Goal: Task Accomplishment & Management: Complete application form

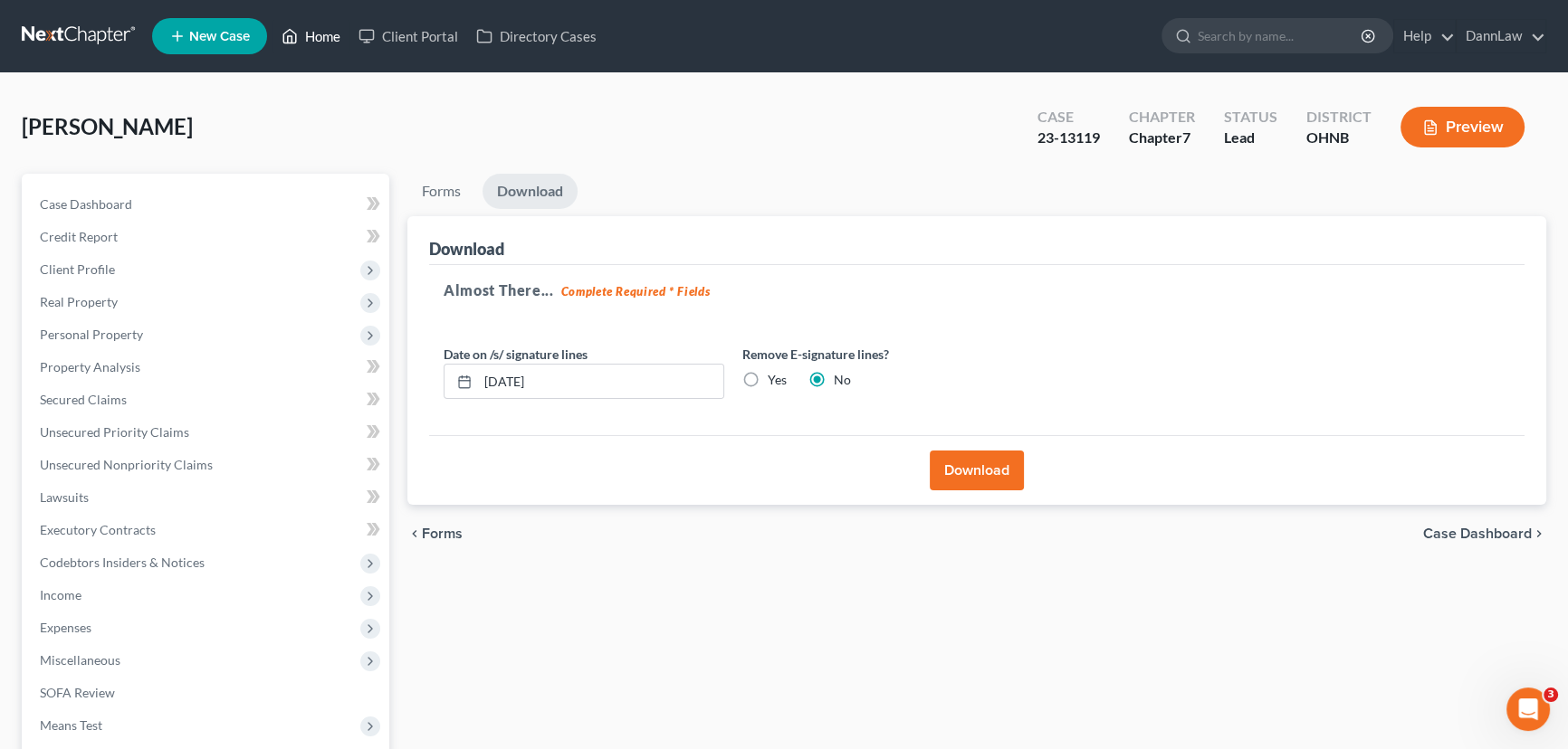
click at [311, 36] on link "Home" at bounding box center [311, 37] width 77 height 33
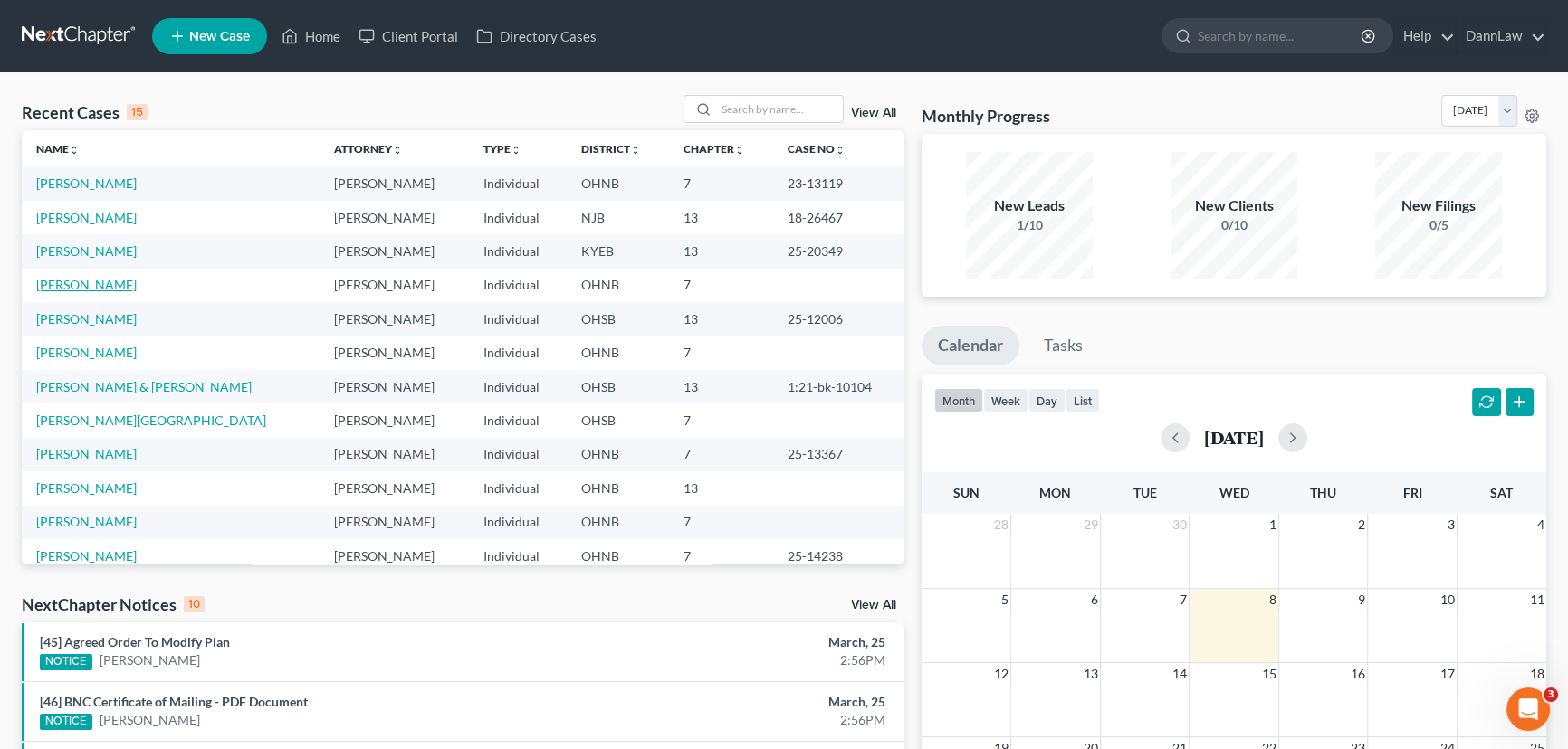
click at [81, 287] on link "[PERSON_NAME]" at bounding box center [87, 284] width 101 height 16
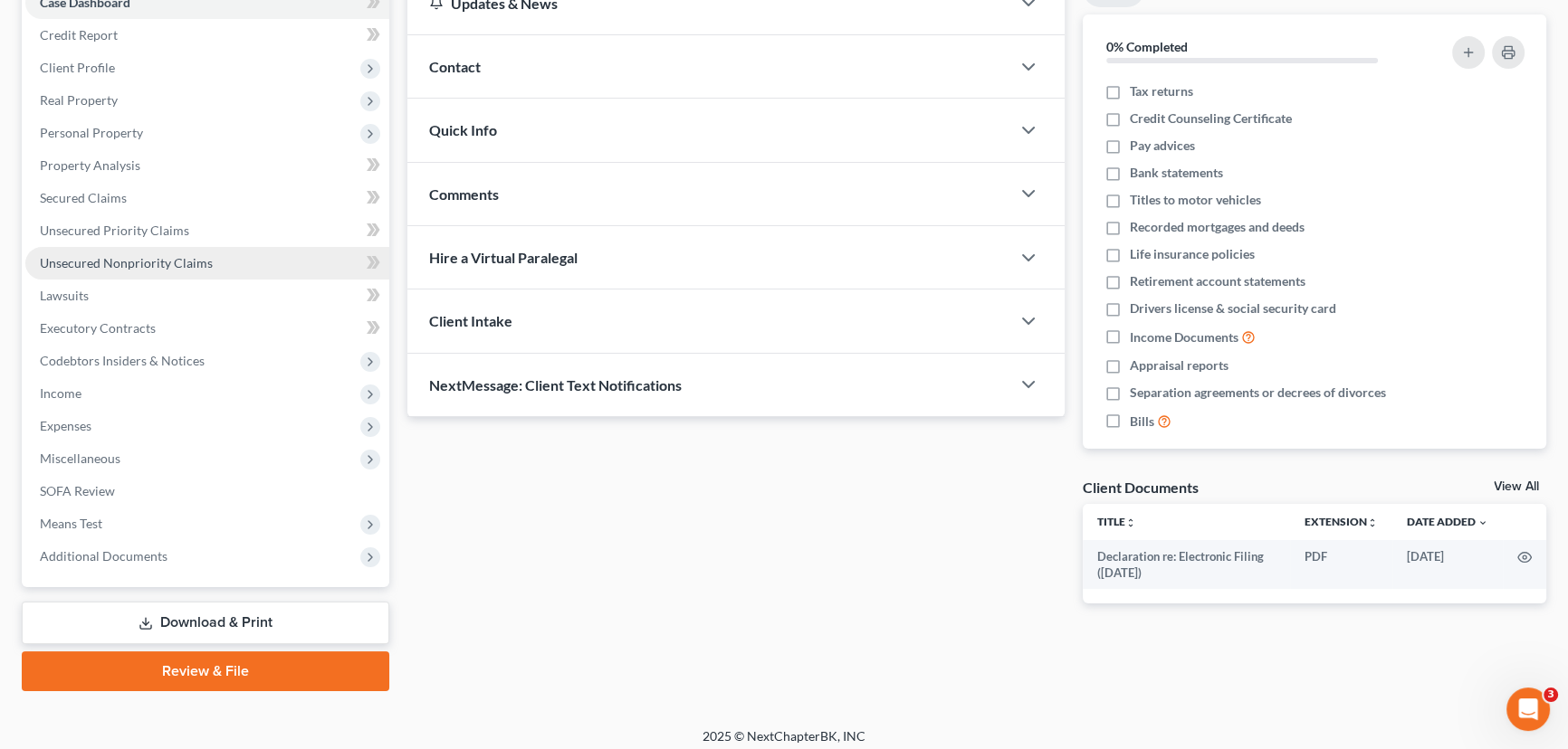
scroll to position [210, 0]
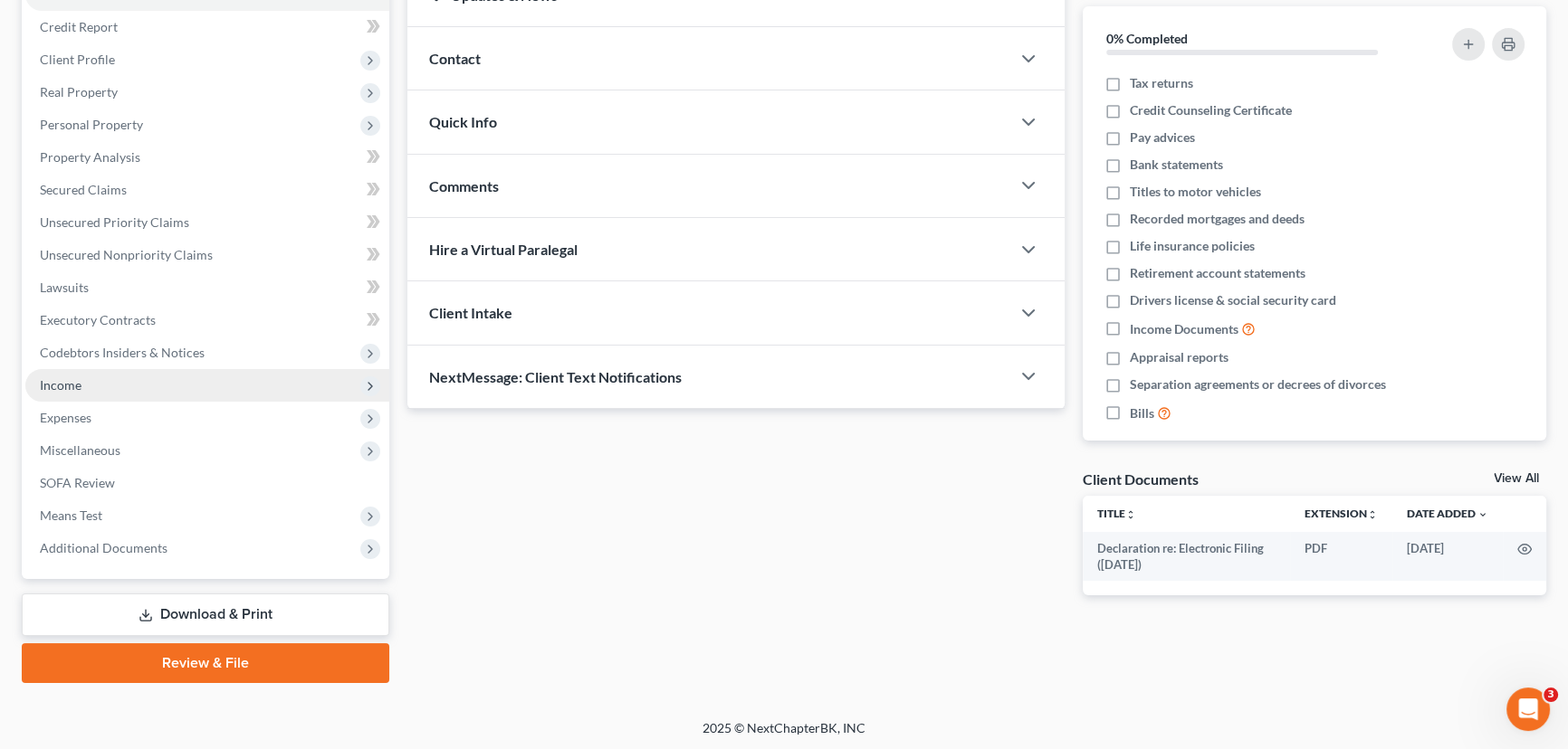
click at [102, 393] on span "Income" at bounding box center [208, 386] width 364 height 33
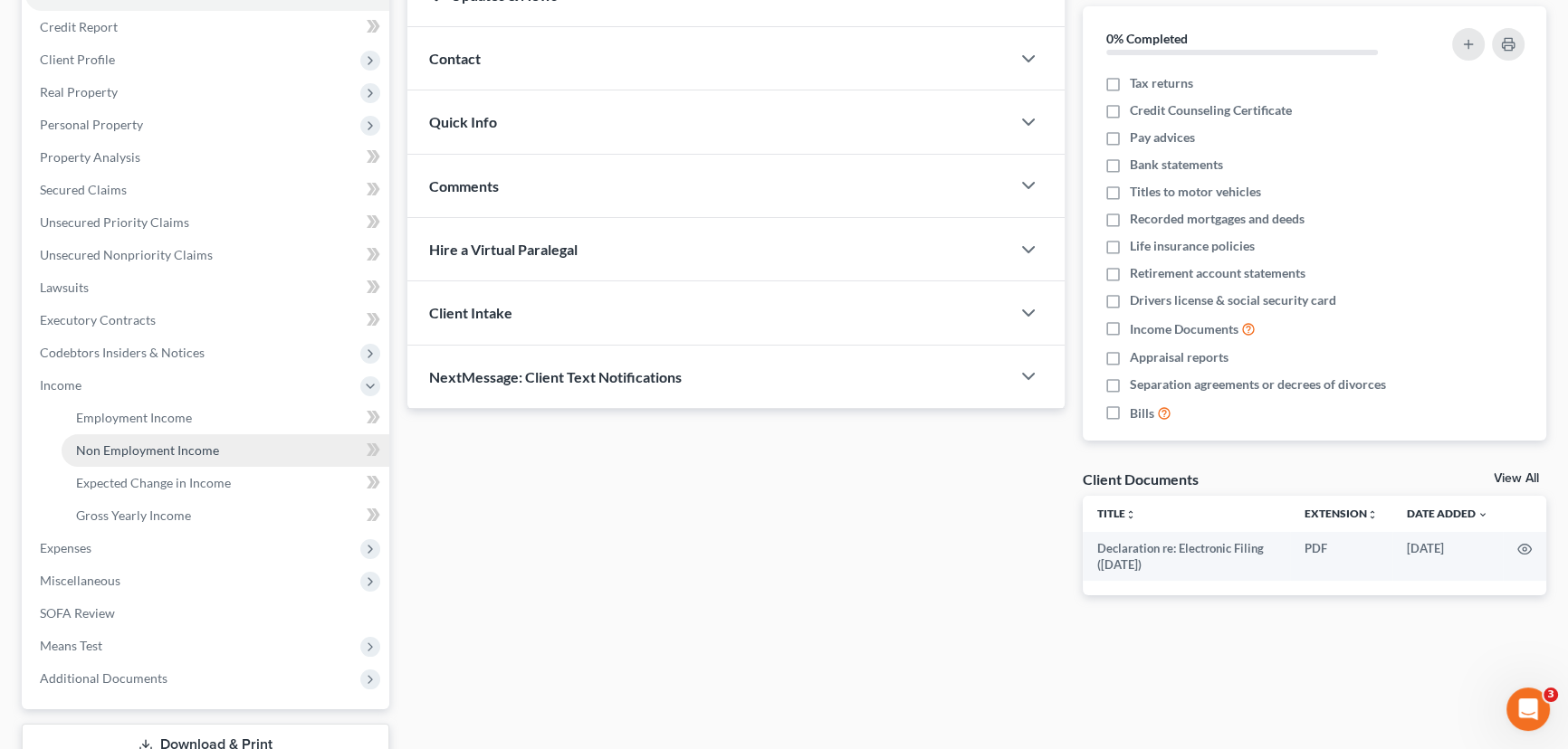
click at [113, 448] on span "Non Employment Income" at bounding box center [147, 450] width 143 height 16
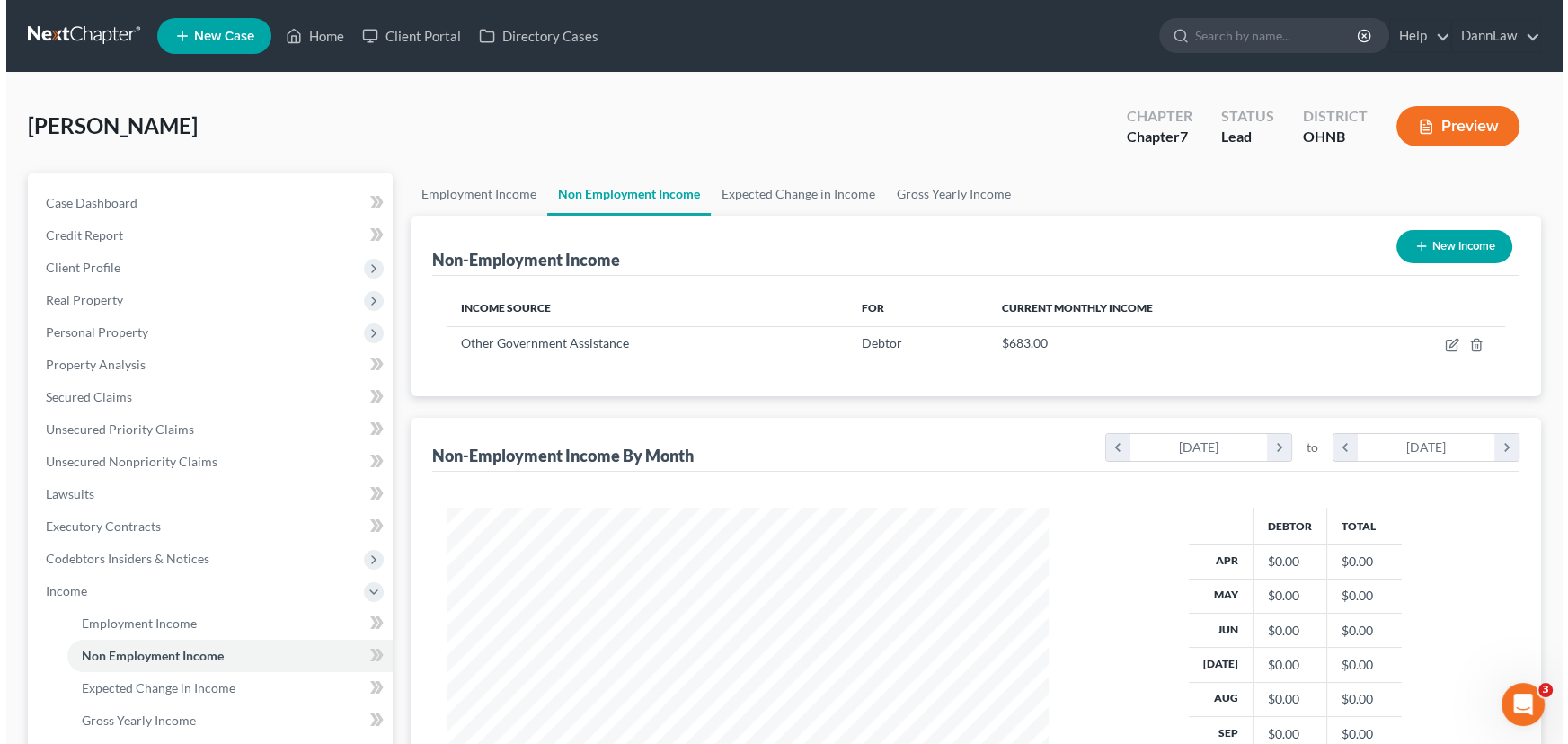
scroll to position [322, 638]
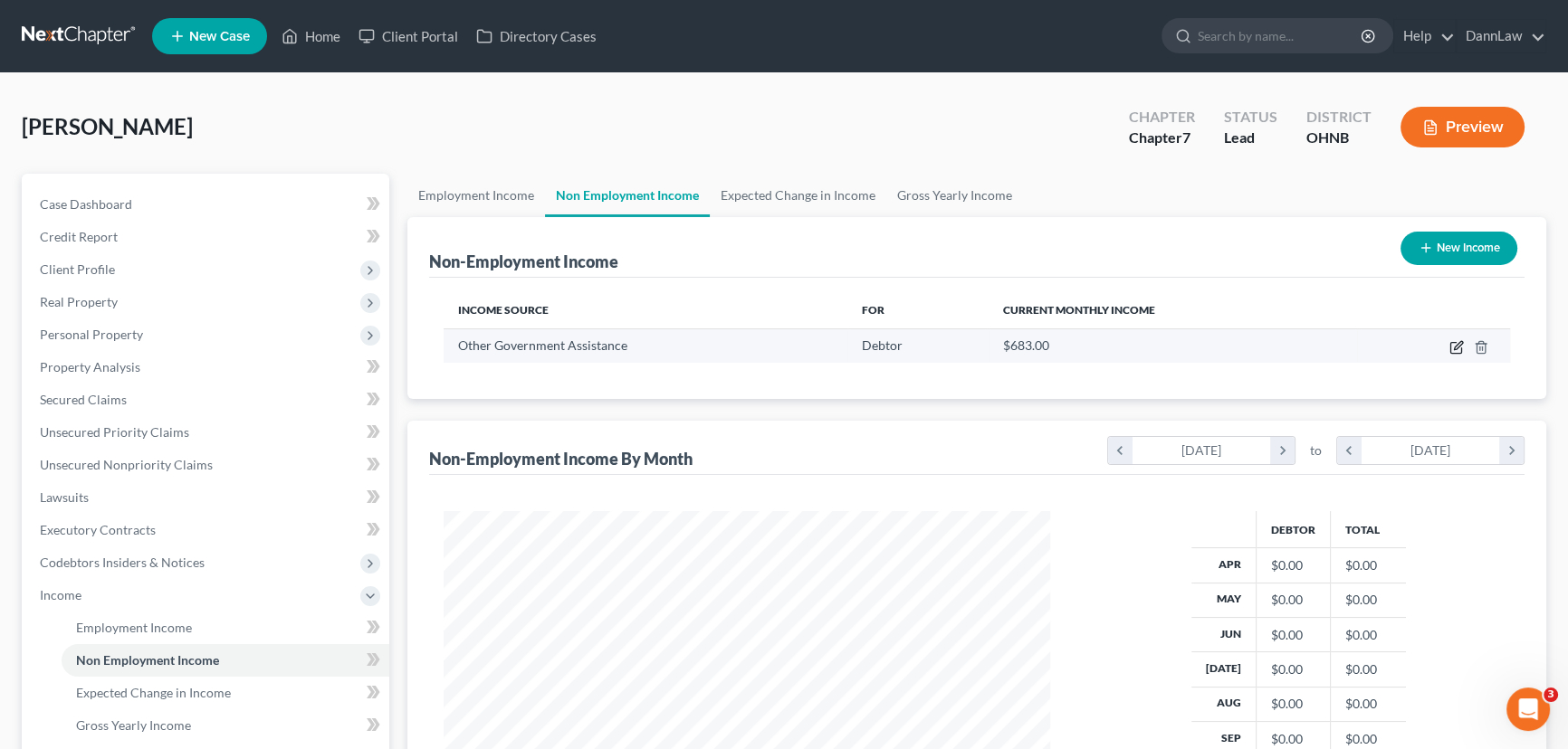
click at [1461, 344] on icon "button" at bounding box center [1457, 345] width 8 height 8
select select "5"
select select "0"
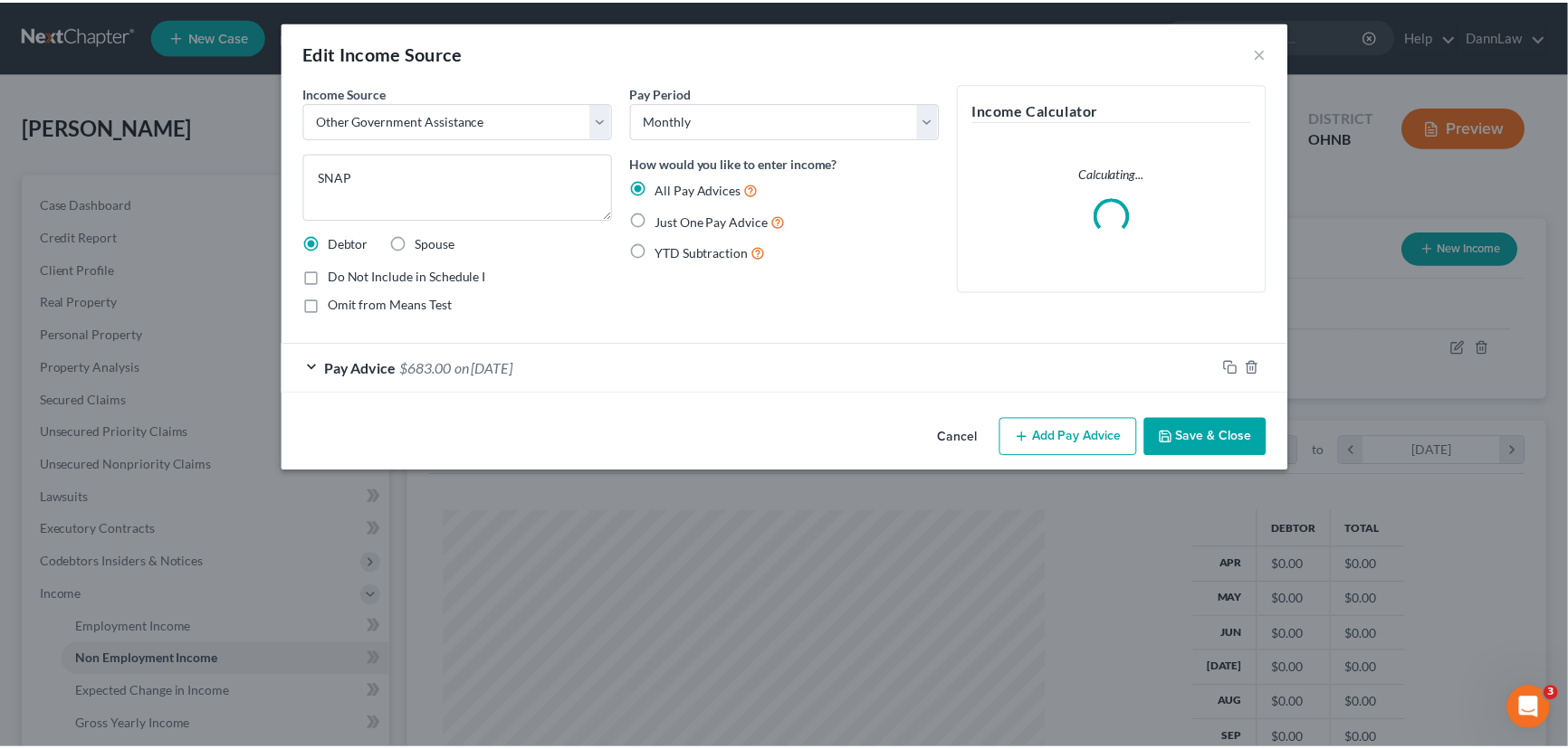
scroll to position [324, 649]
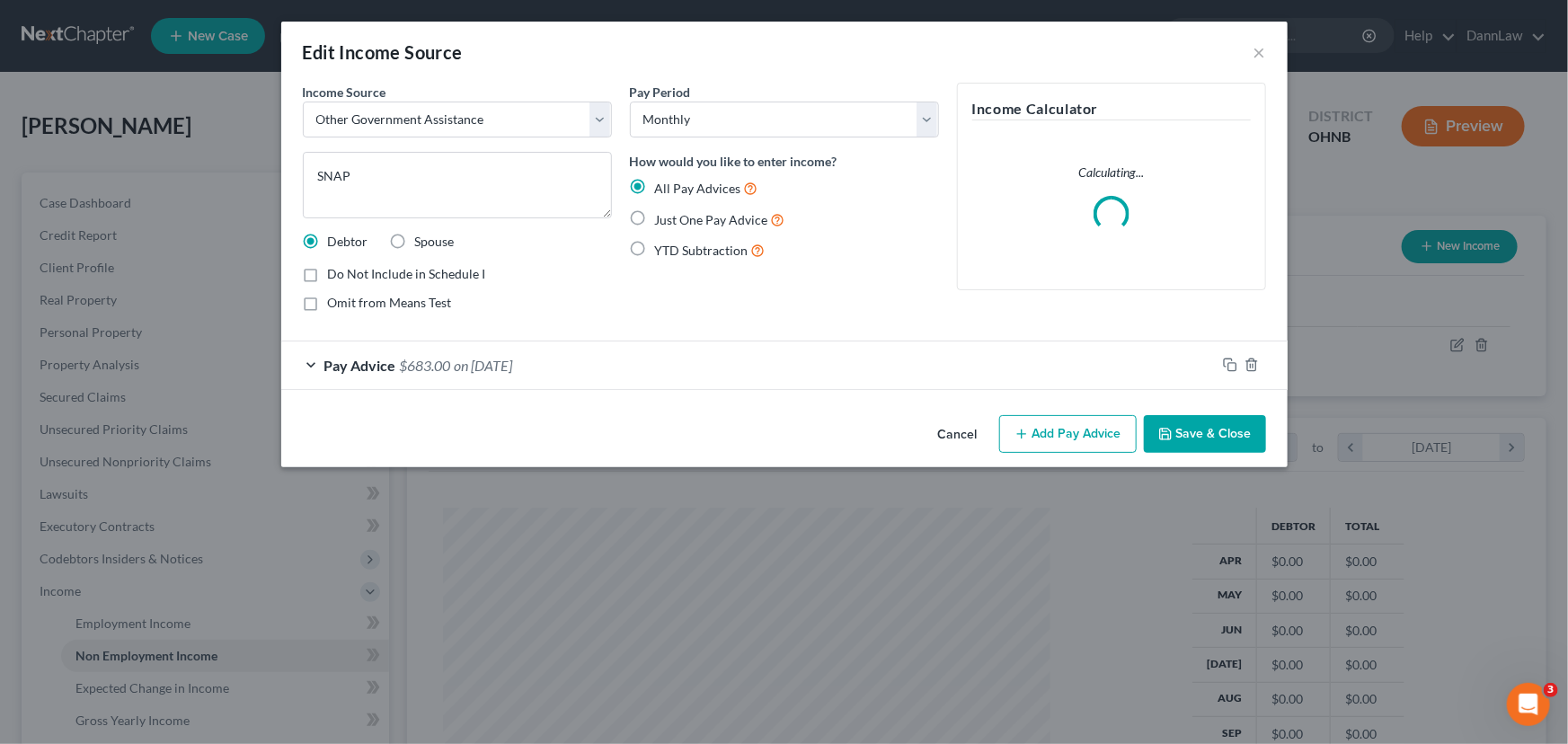
click at [468, 362] on span "on [DATE]" at bounding box center [484, 365] width 58 height 17
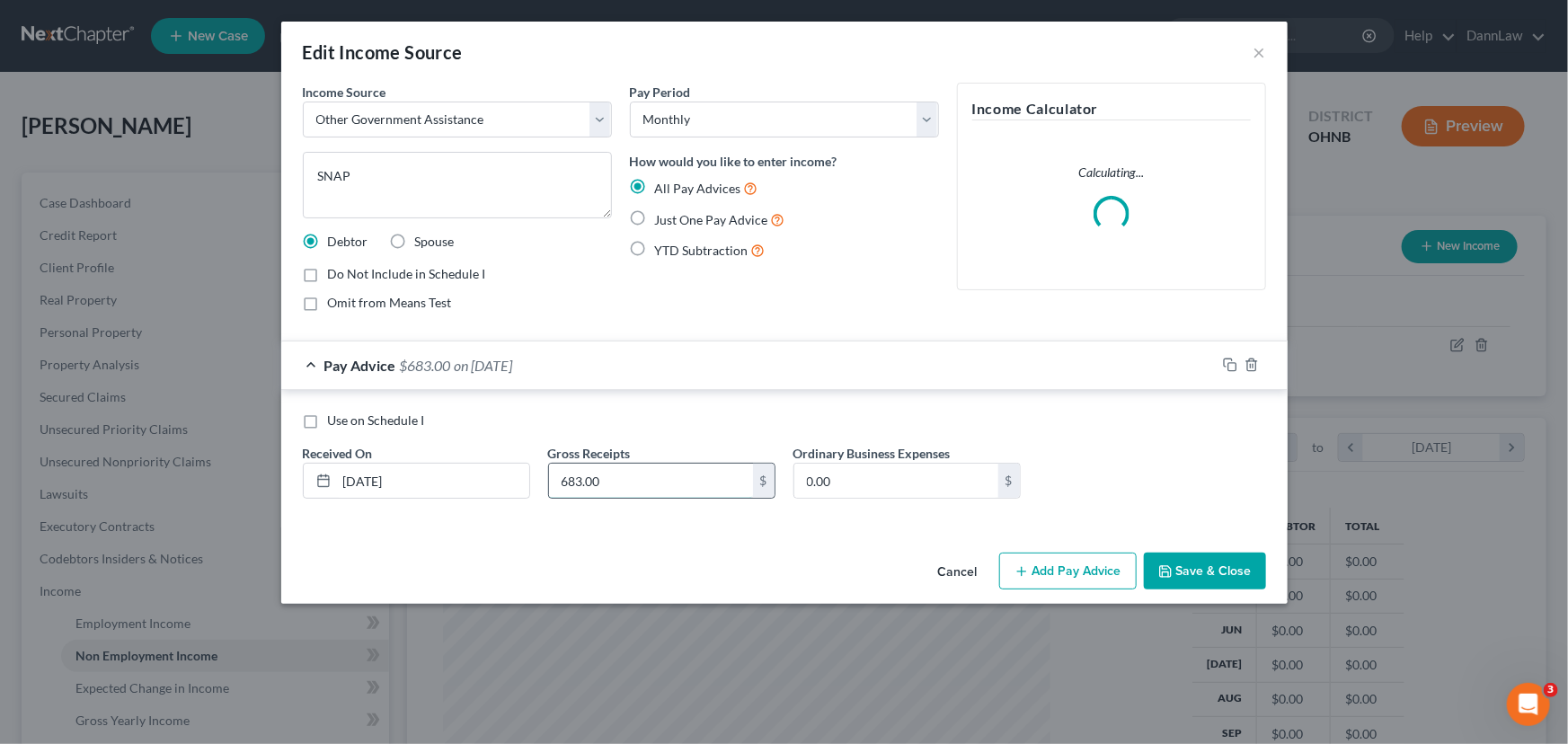
click at [588, 483] on input "683.00" at bounding box center [651, 481] width 204 height 35
type input "672"
click at [1171, 564] on icon "button" at bounding box center [1166, 571] width 15 height 15
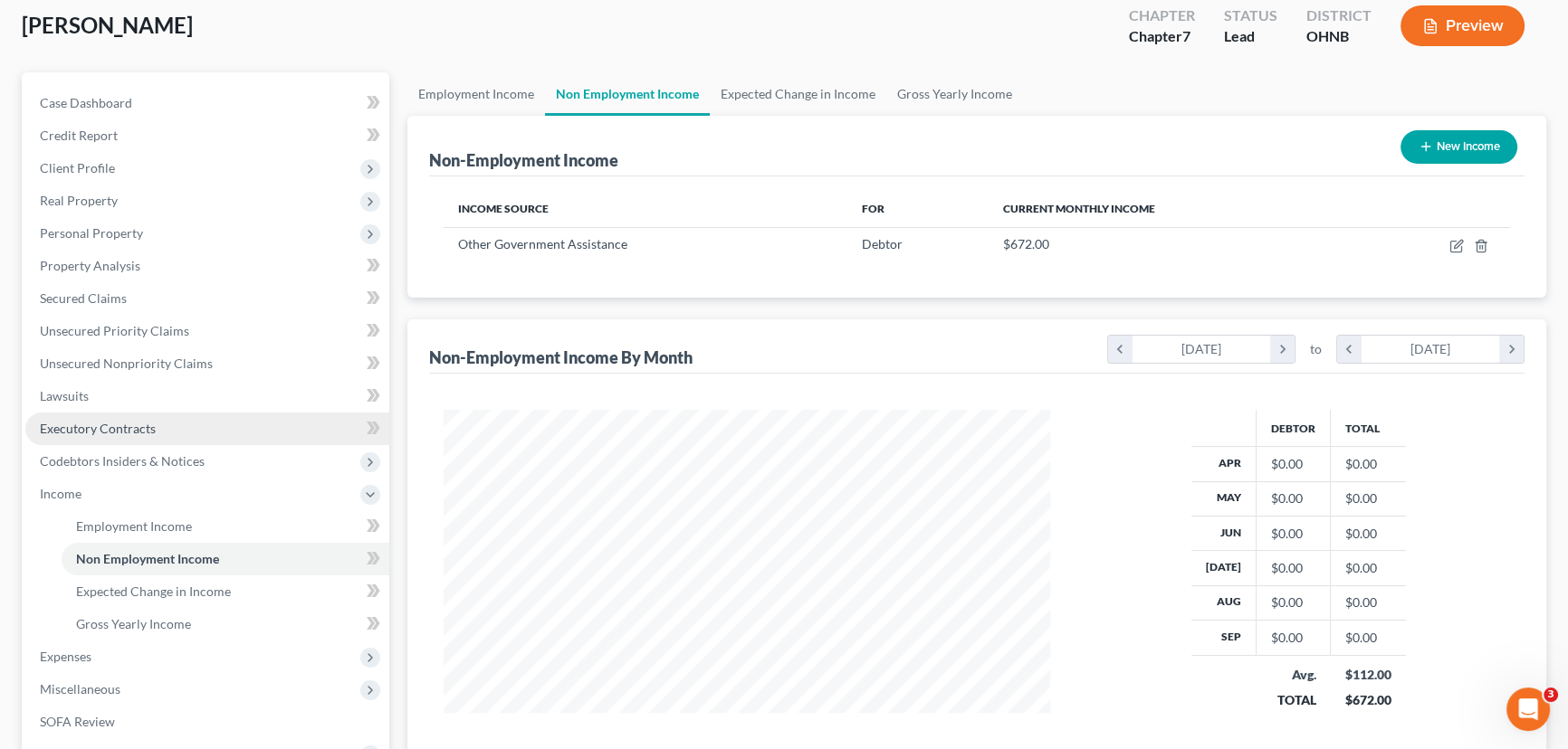
scroll to position [328, 0]
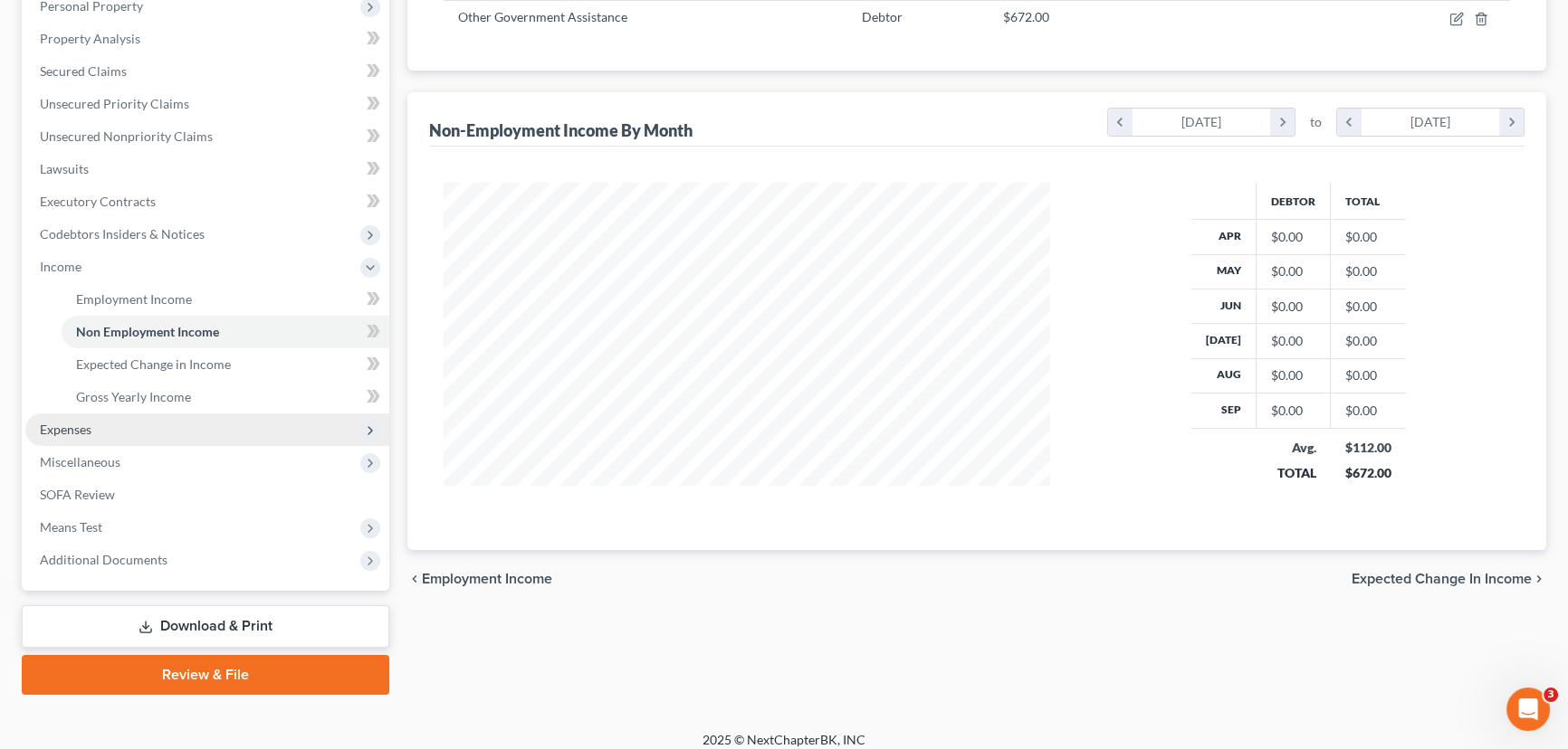
click at [74, 437] on span "Expenses" at bounding box center [208, 430] width 364 height 33
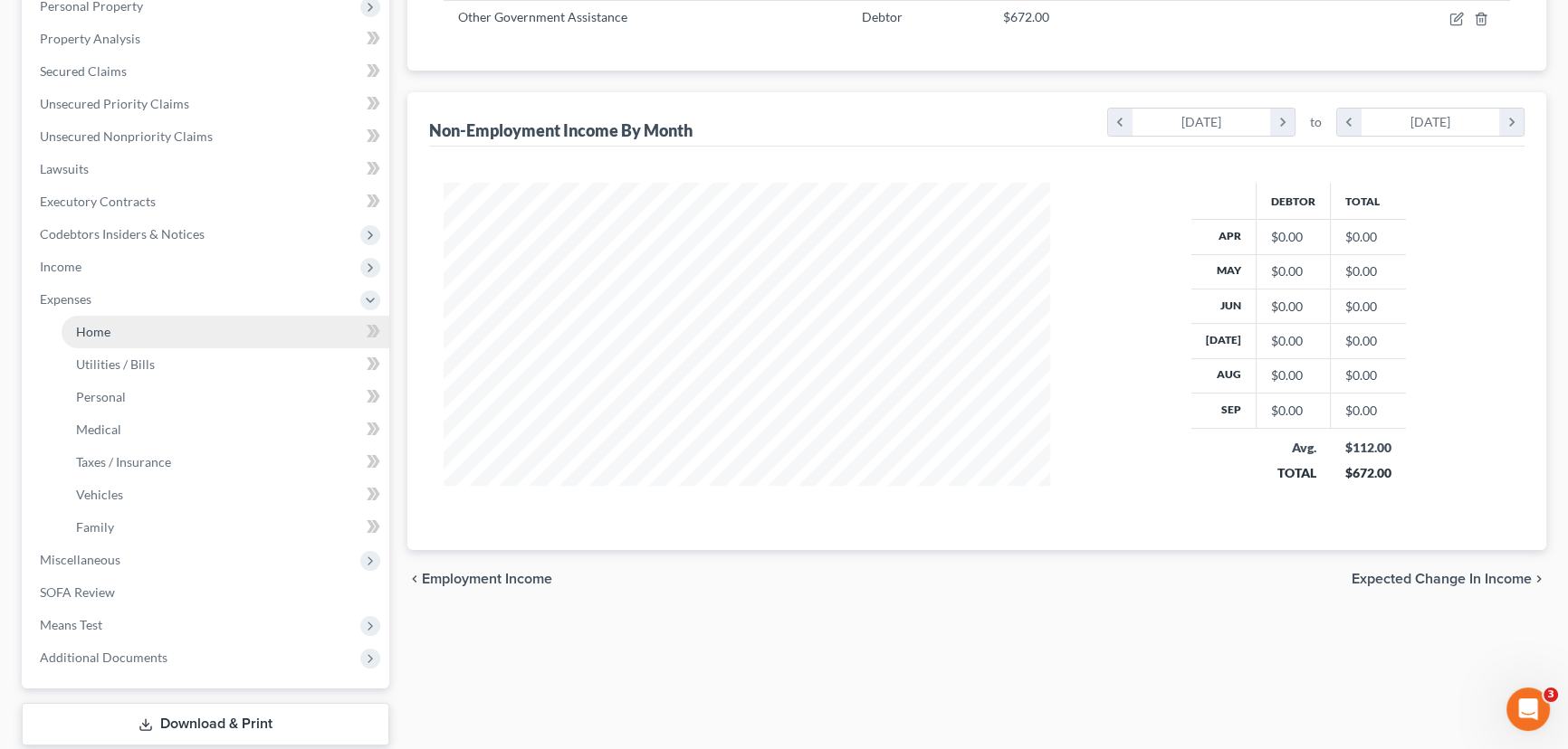
click at [107, 329] on span "Home" at bounding box center [93, 331] width 35 height 16
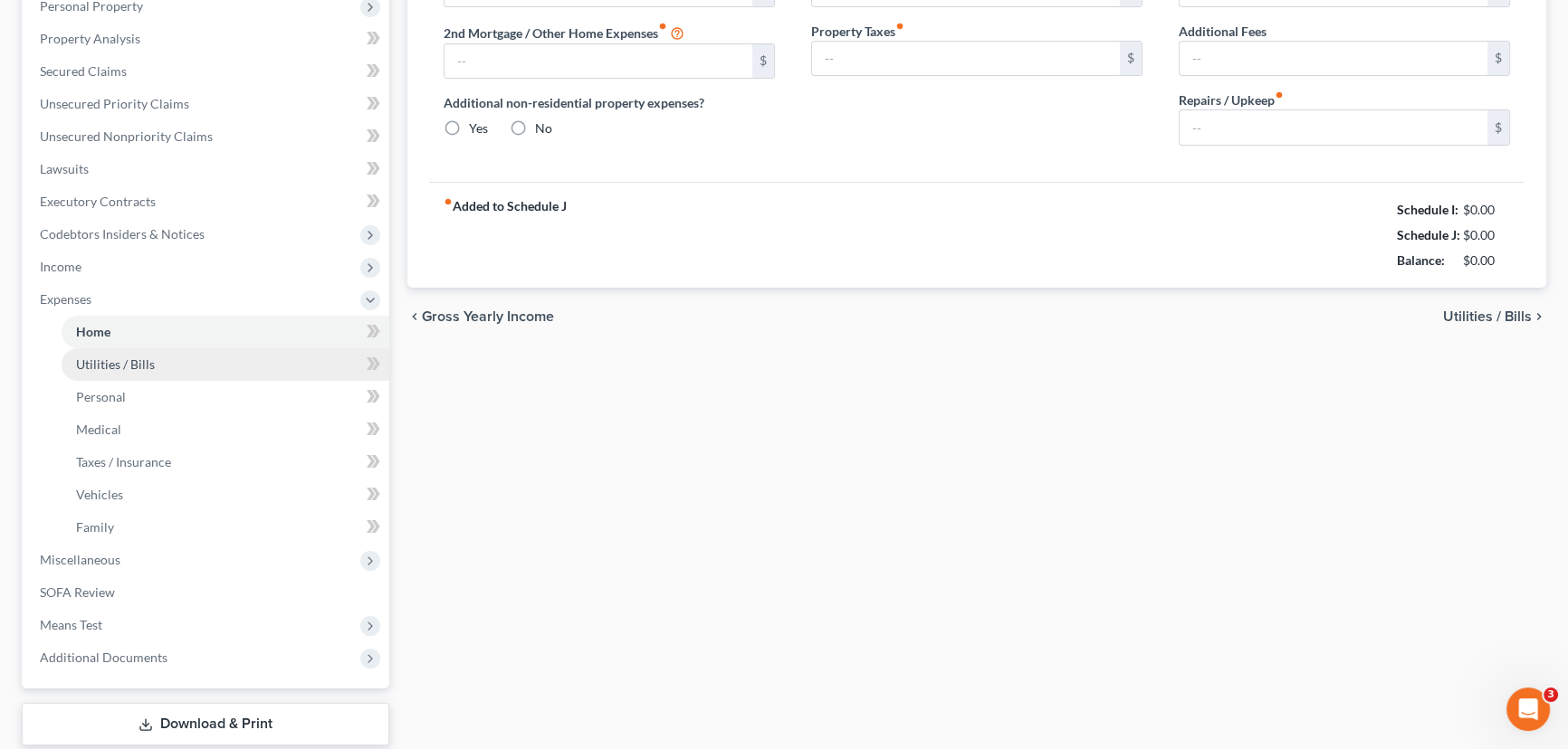
type input "1,385.00"
type input "0.00"
radio input "true"
type input "0.00"
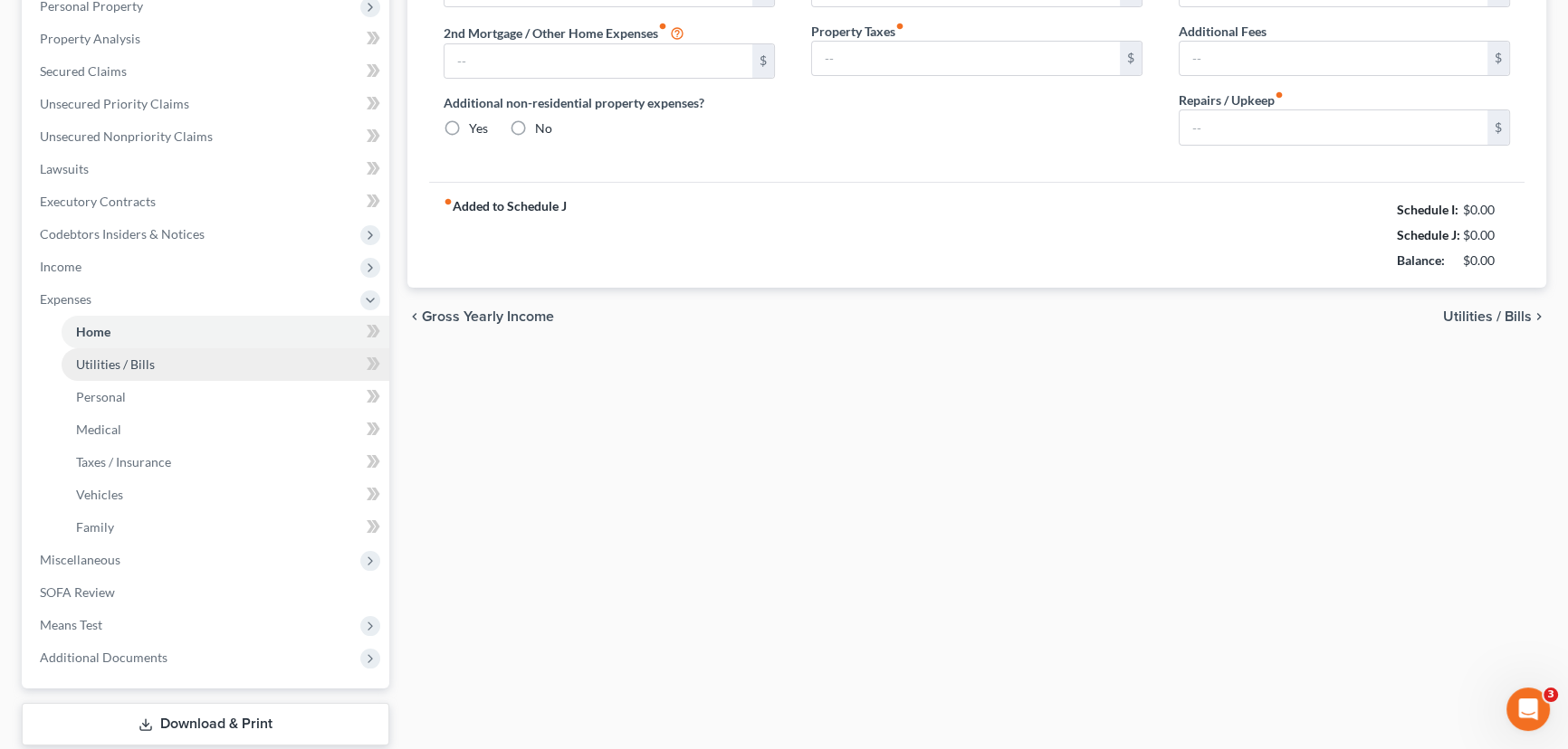
type input "0.00"
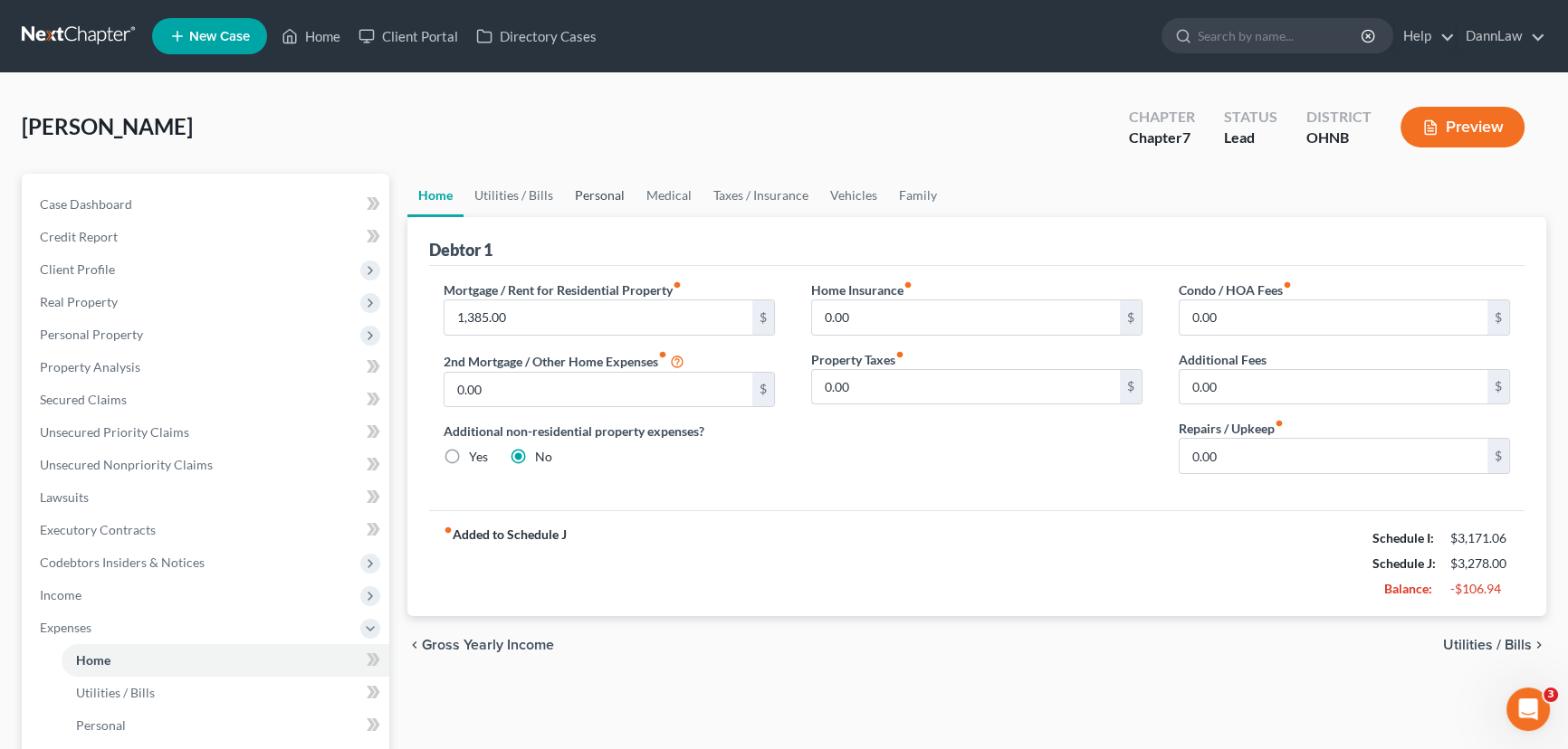
click at [564, 195] on link "Personal" at bounding box center [600, 196] width 71 height 44
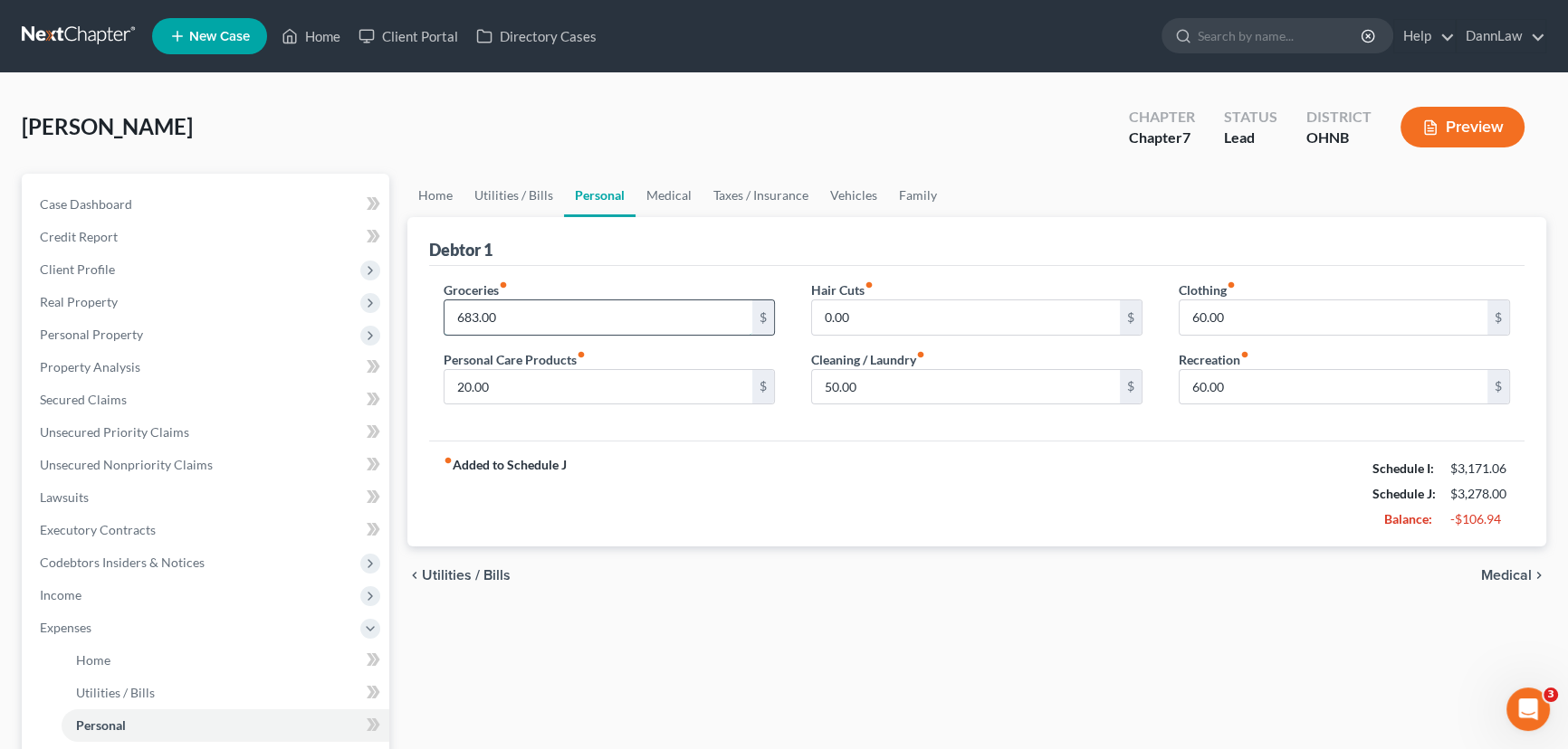
click at [515, 307] on input "683.00" at bounding box center [598, 318] width 307 height 35
click at [875, 494] on div "fiber_manual_record Added to Schedule J Schedule I: $3,171.06 Schedule J: $3,26…" at bounding box center [976, 494] width 1095 height 106
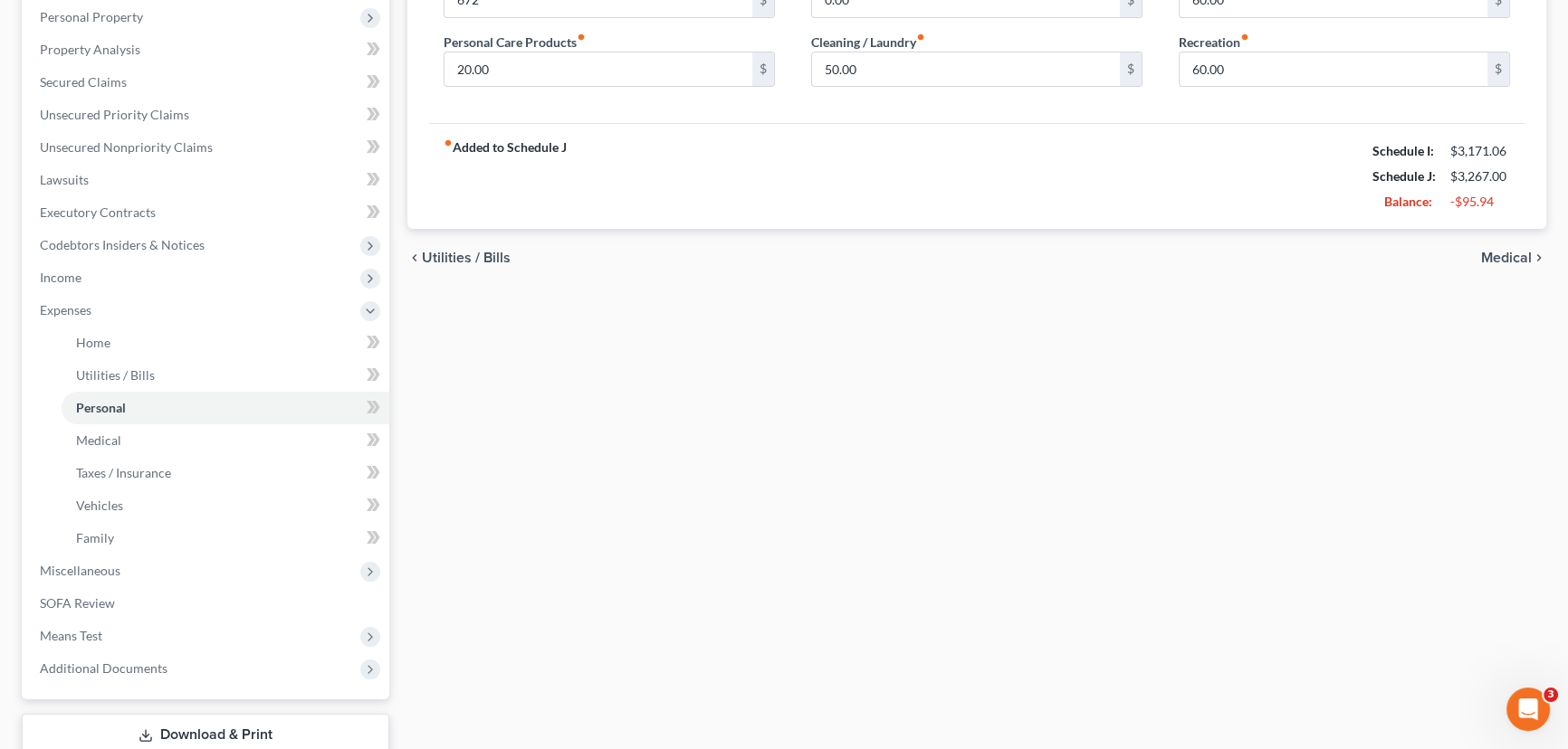
scroll to position [438, 0]
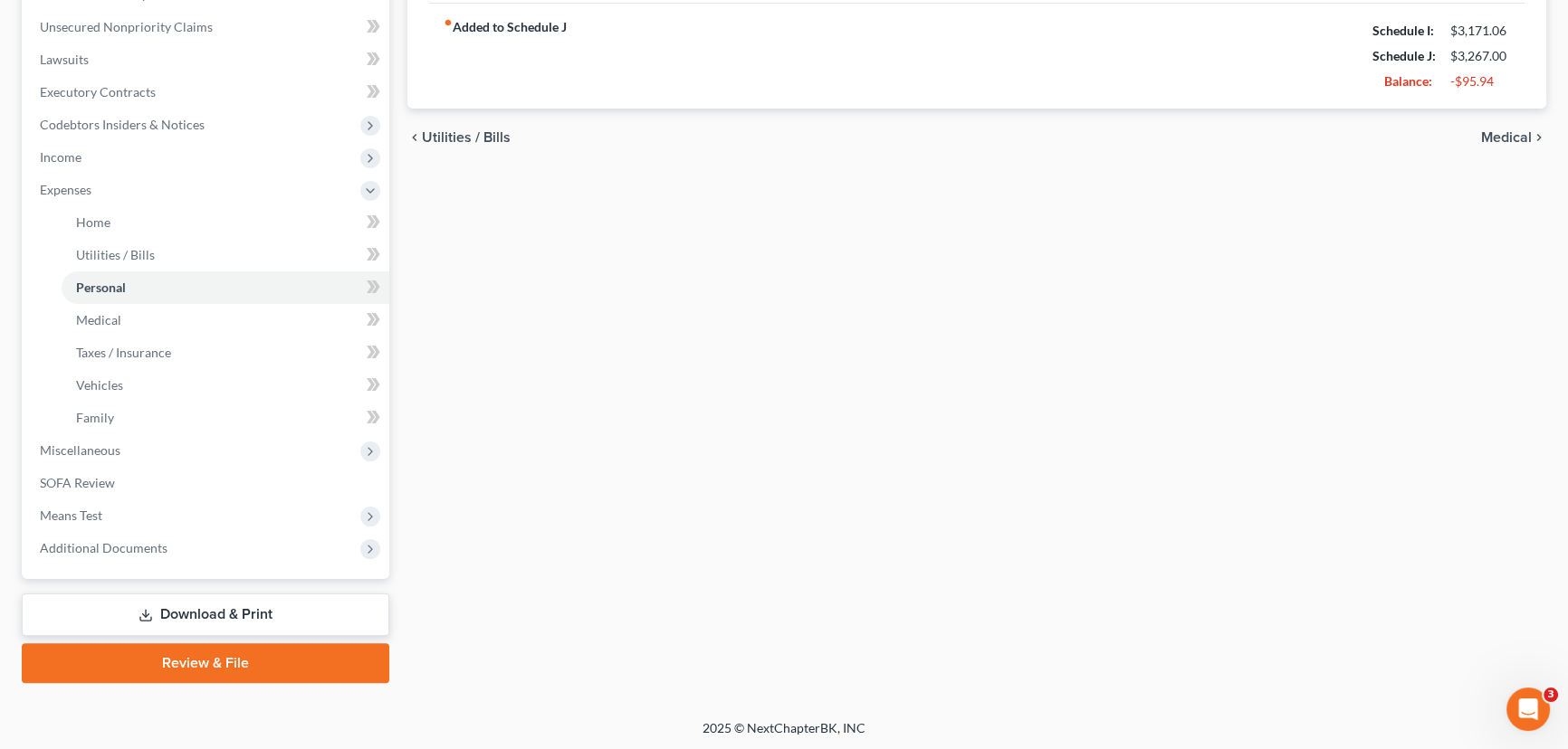
click at [176, 606] on link "Download & Print" at bounding box center [206, 615] width 368 height 43
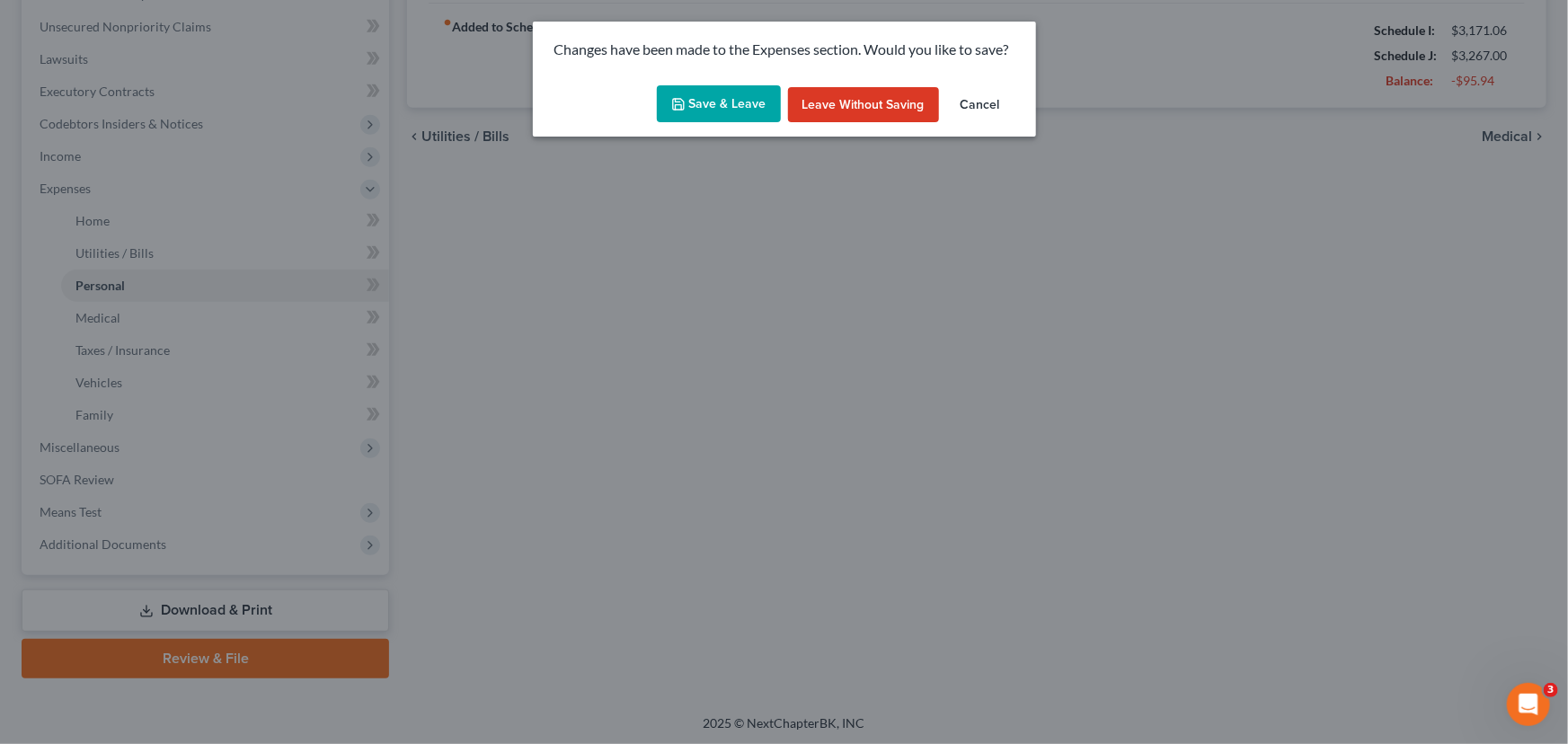
click at [748, 104] on button "Save & Leave" at bounding box center [718, 104] width 124 height 38
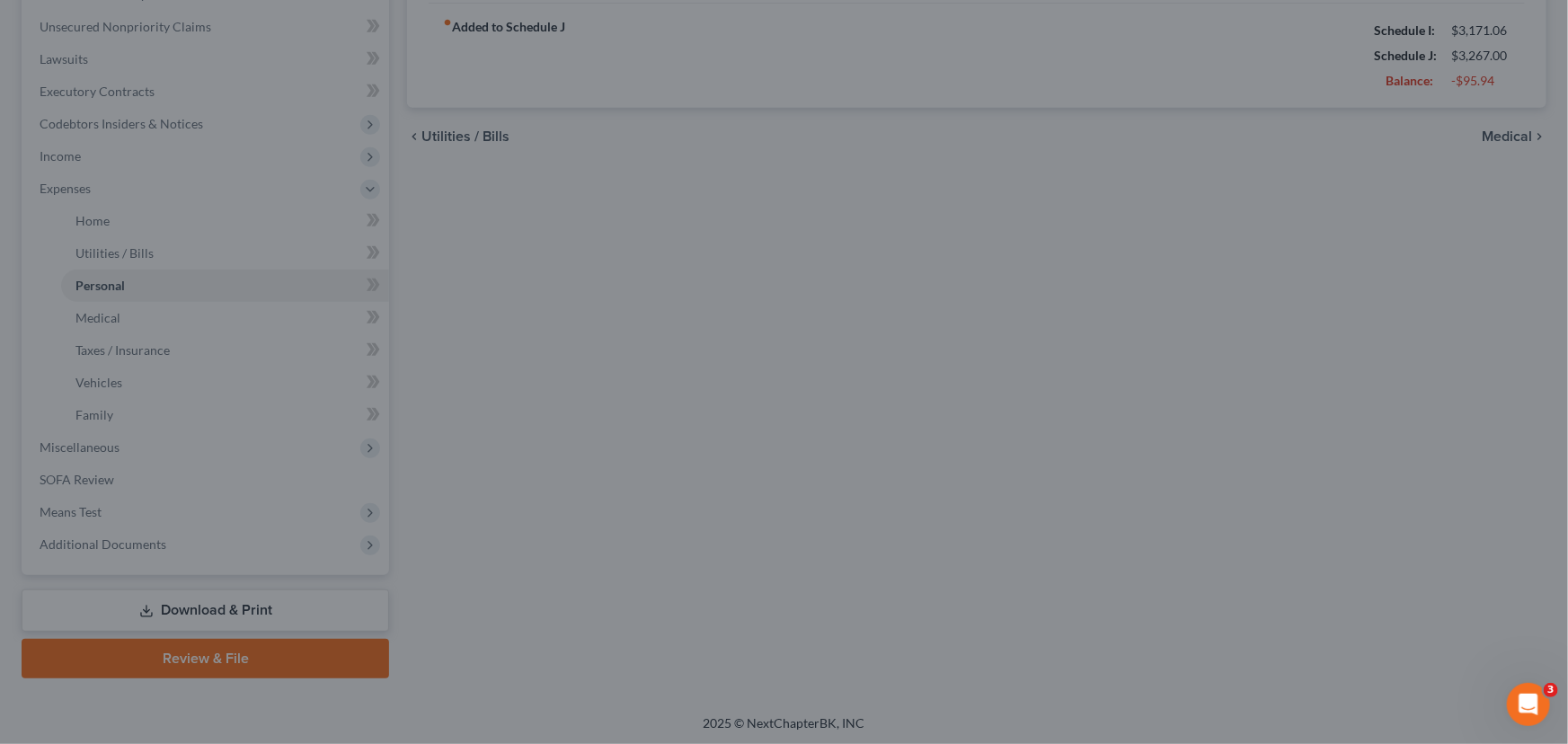
type input "672.00"
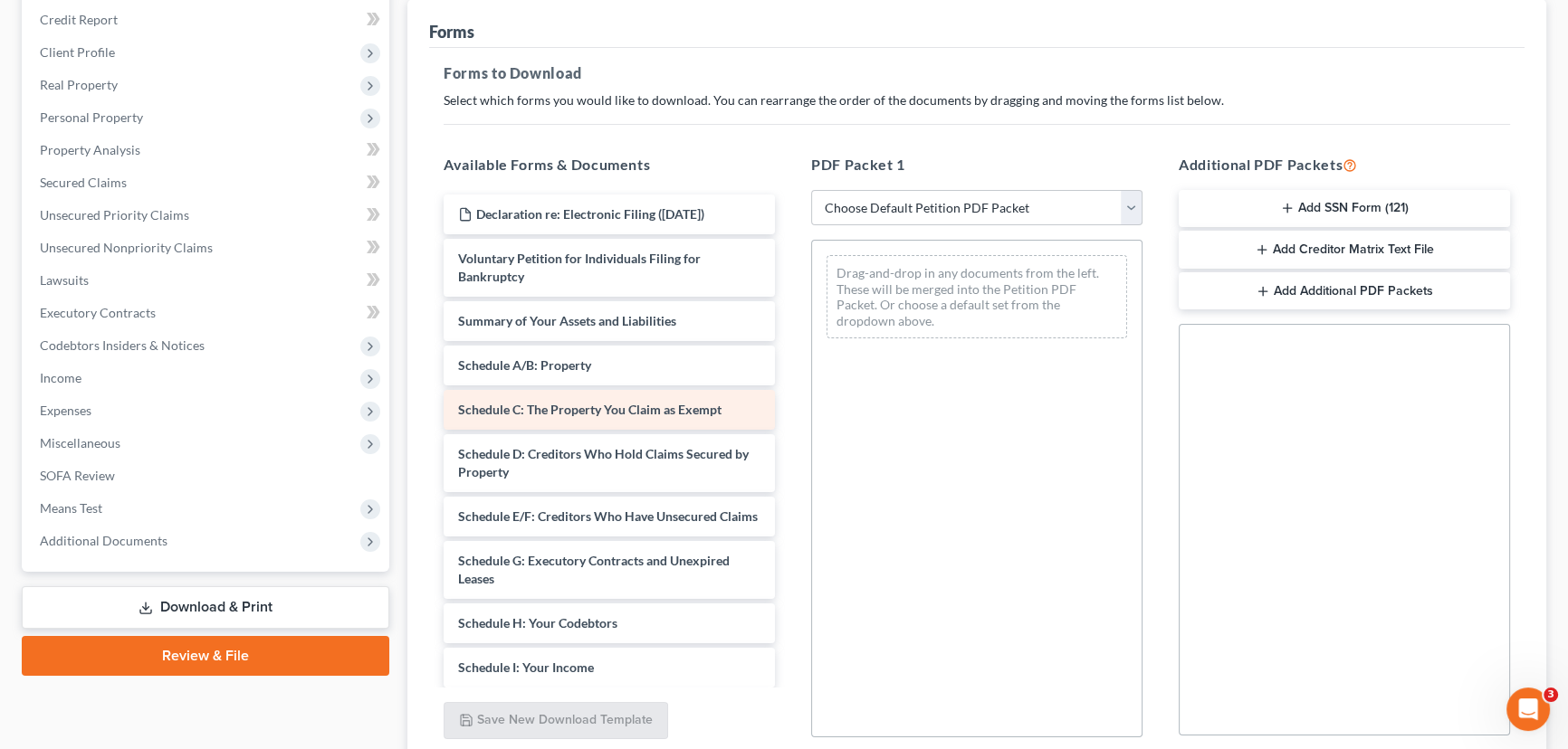
scroll to position [367, 0]
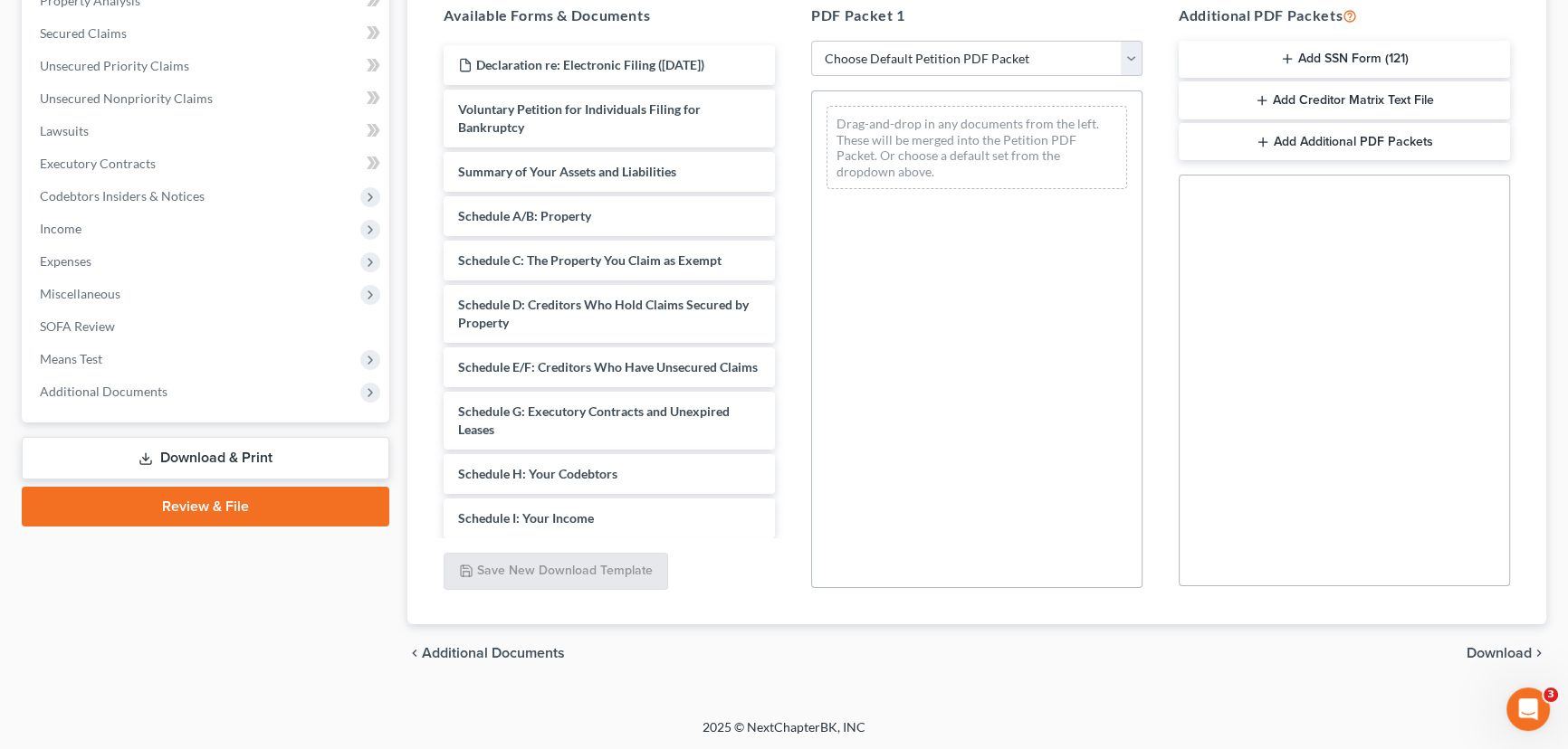
click at [227, 455] on link "Download & Print" at bounding box center [206, 458] width 368 height 43
click at [895, 57] on select "Choose Default Petition PDF Packet Complete Bankruptcy Petition (all forms and …" at bounding box center [977, 59] width 331 height 37
select select "0"
click at [811, 41] on select "Choose Default Petition PDF Packet Complete Bankruptcy Petition (all forms and …" at bounding box center [977, 59] width 331 height 37
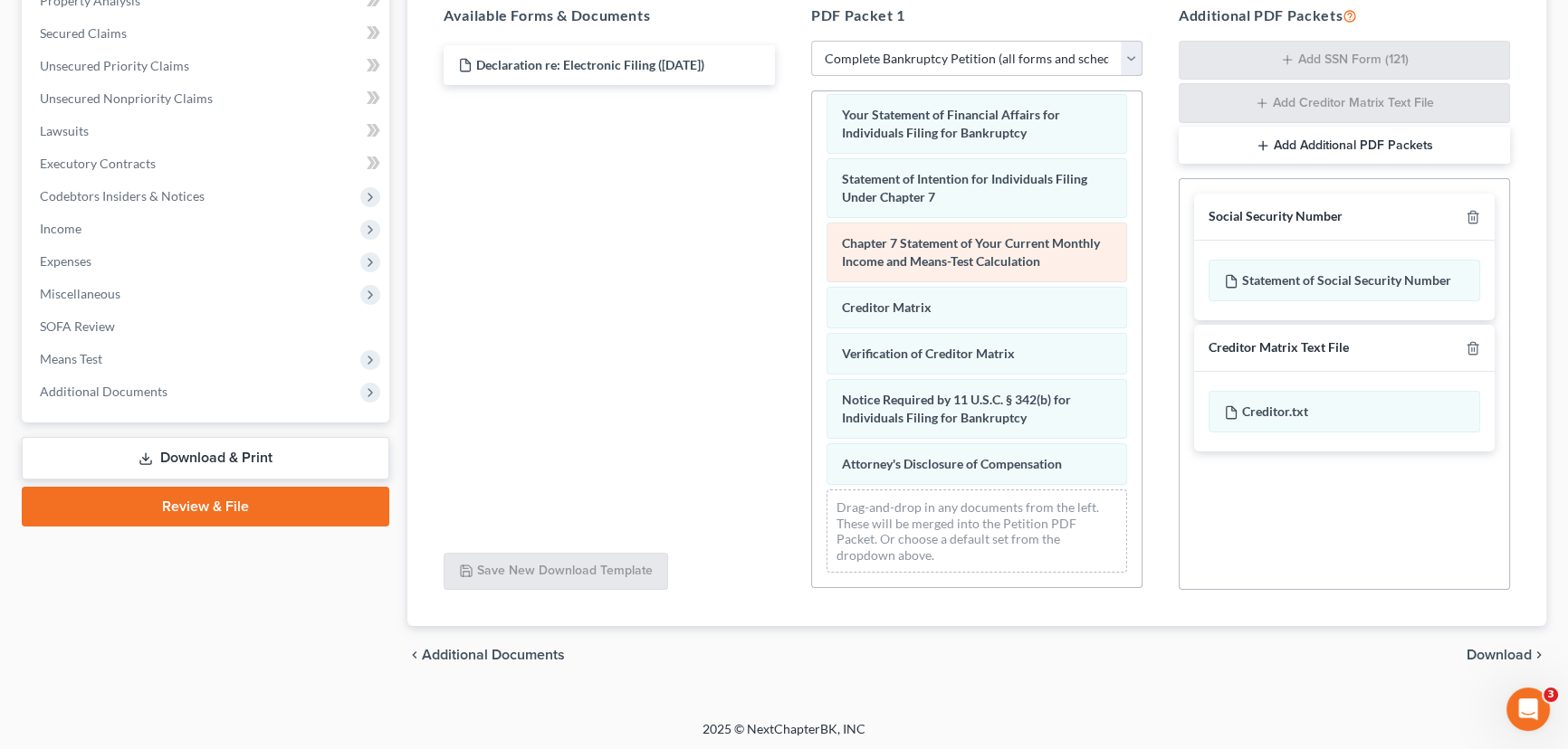
scroll to position [369, 0]
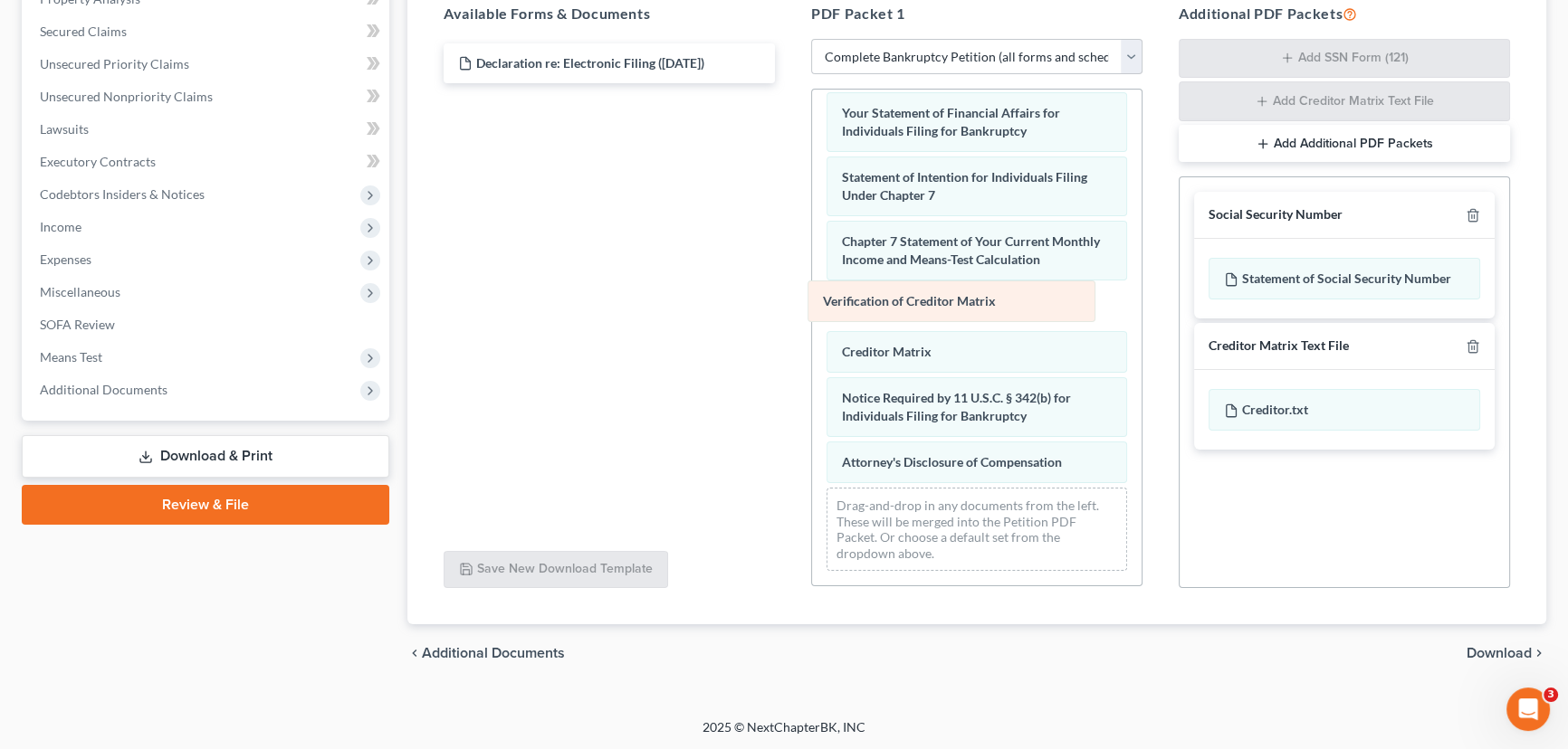
drag, startPoint x: 970, startPoint y: 348, endPoint x: 950, endPoint y: 298, distance: 53.9
click at [950, 298] on div "Verification of Creditor Matrix Voluntary Petition for Individuals Filing for B…" at bounding box center [977, 32] width 329 height 1106
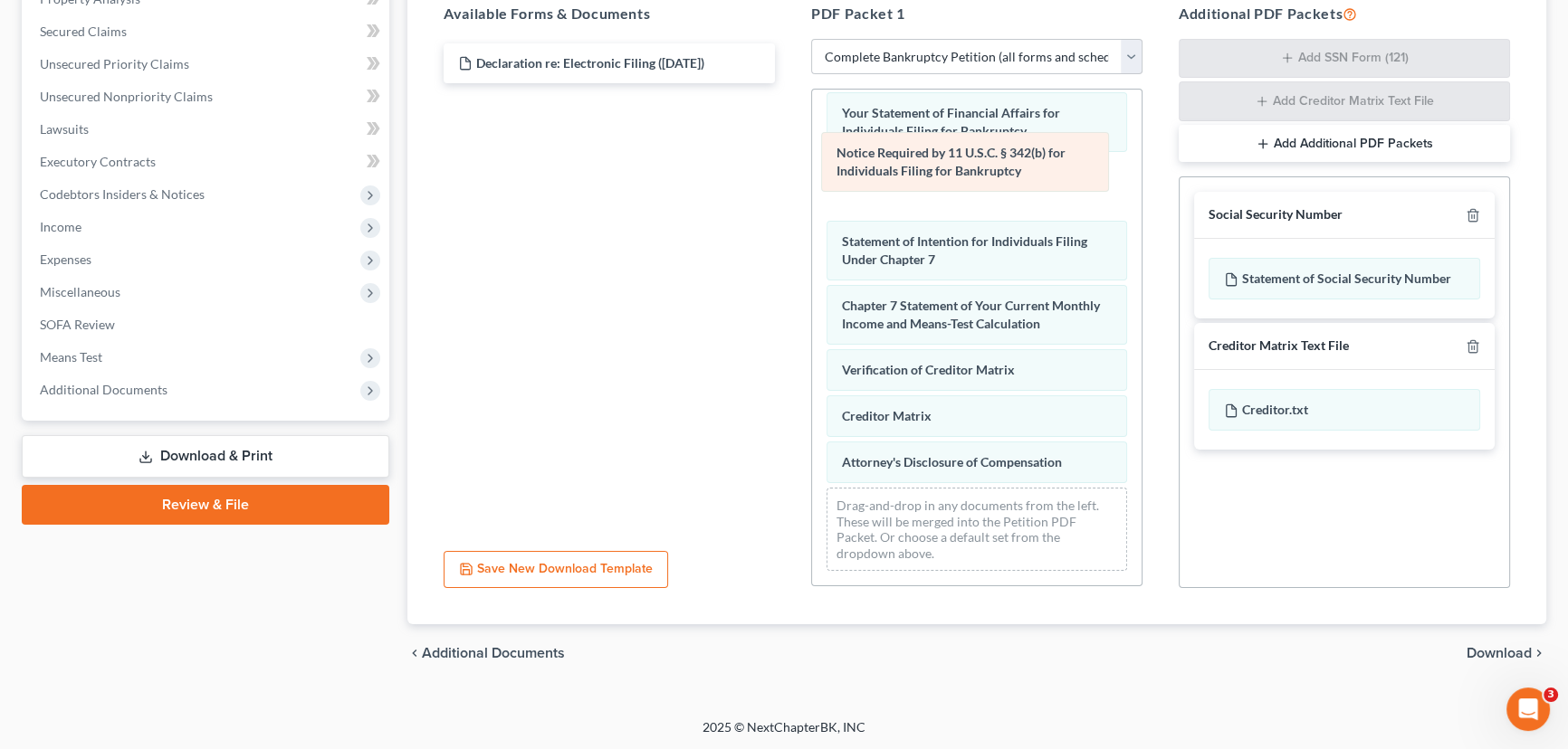
drag, startPoint x: 997, startPoint y: 414, endPoint x: 1000, endPoint y: 181, distance: 233.0
click at [993, 172] on div "Notice Required by 11 U.S.C. § 342(b) for Individuals Filing for Bankruptcy Vol…" at bounding box center [977, 32] width 329 height 1106
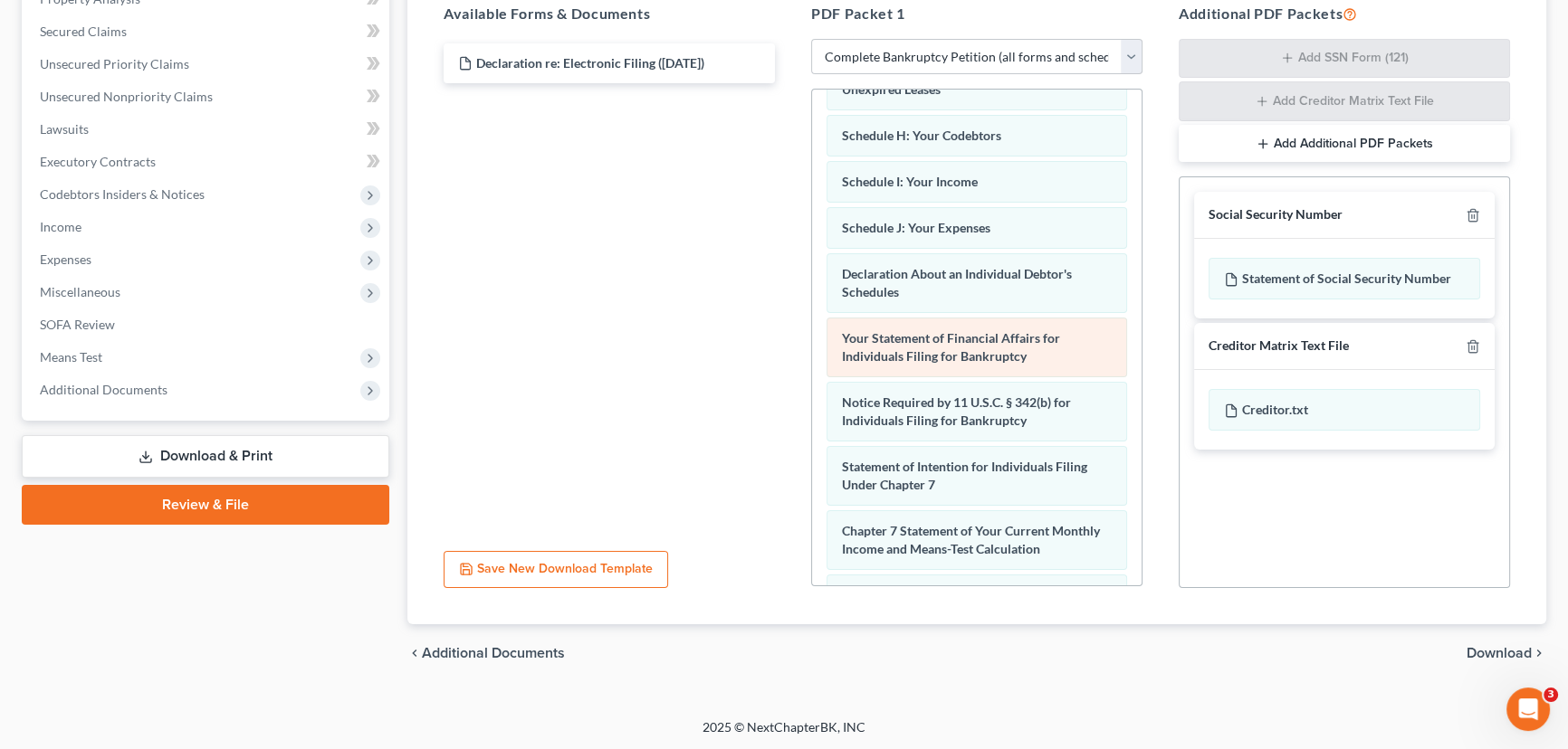
scroll to position [383, 0]
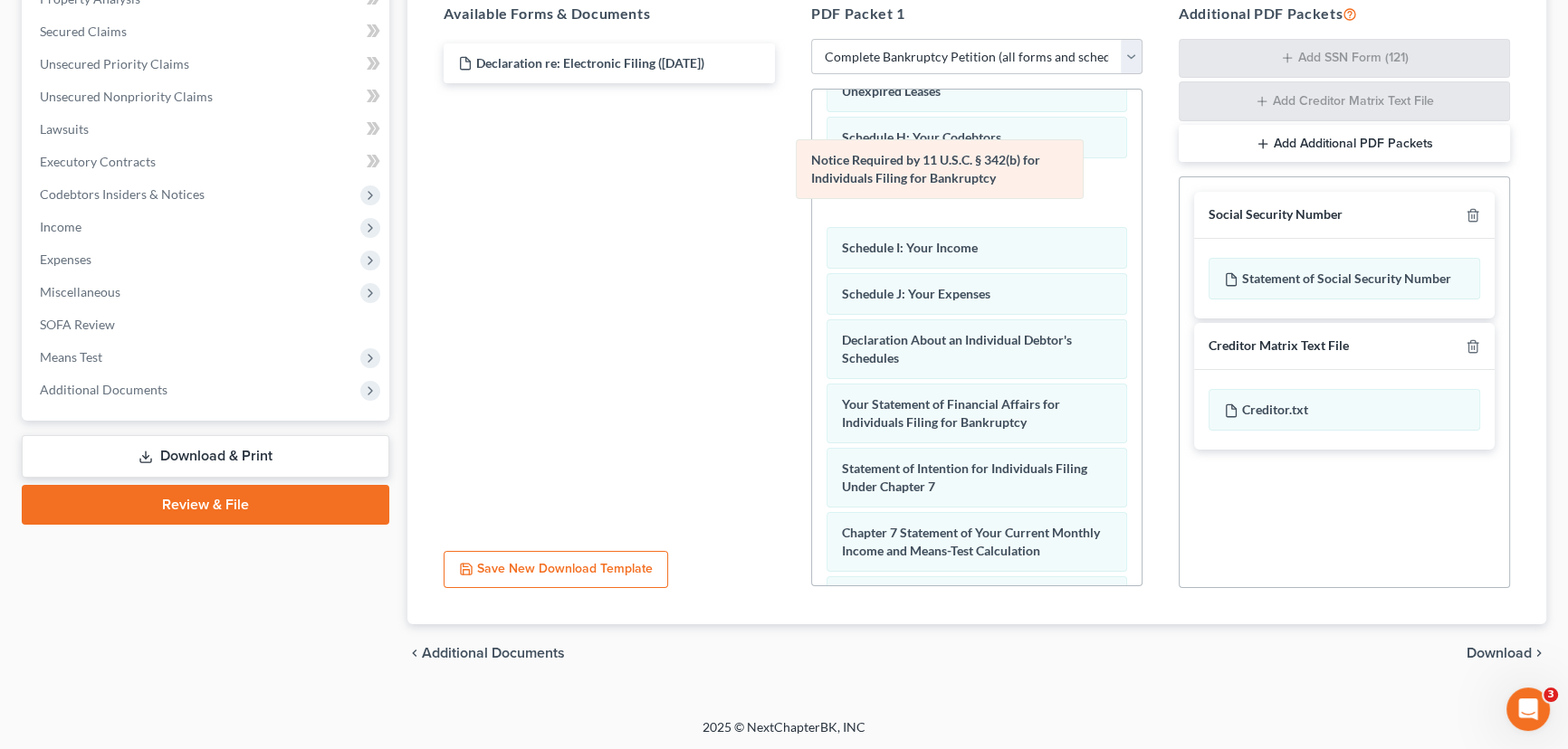
drag, startPoint x: 1032, startPoint y: 436, endPoint x: 1004, endPoint y: 169, distance: 268.5
click at [1002, 166] on div "Notice Required by 11 U.S.C. § 342(b) for Individuals Filing for Bankruptcy Vol…" at bounding box center [977, 259] width 329 height 1106
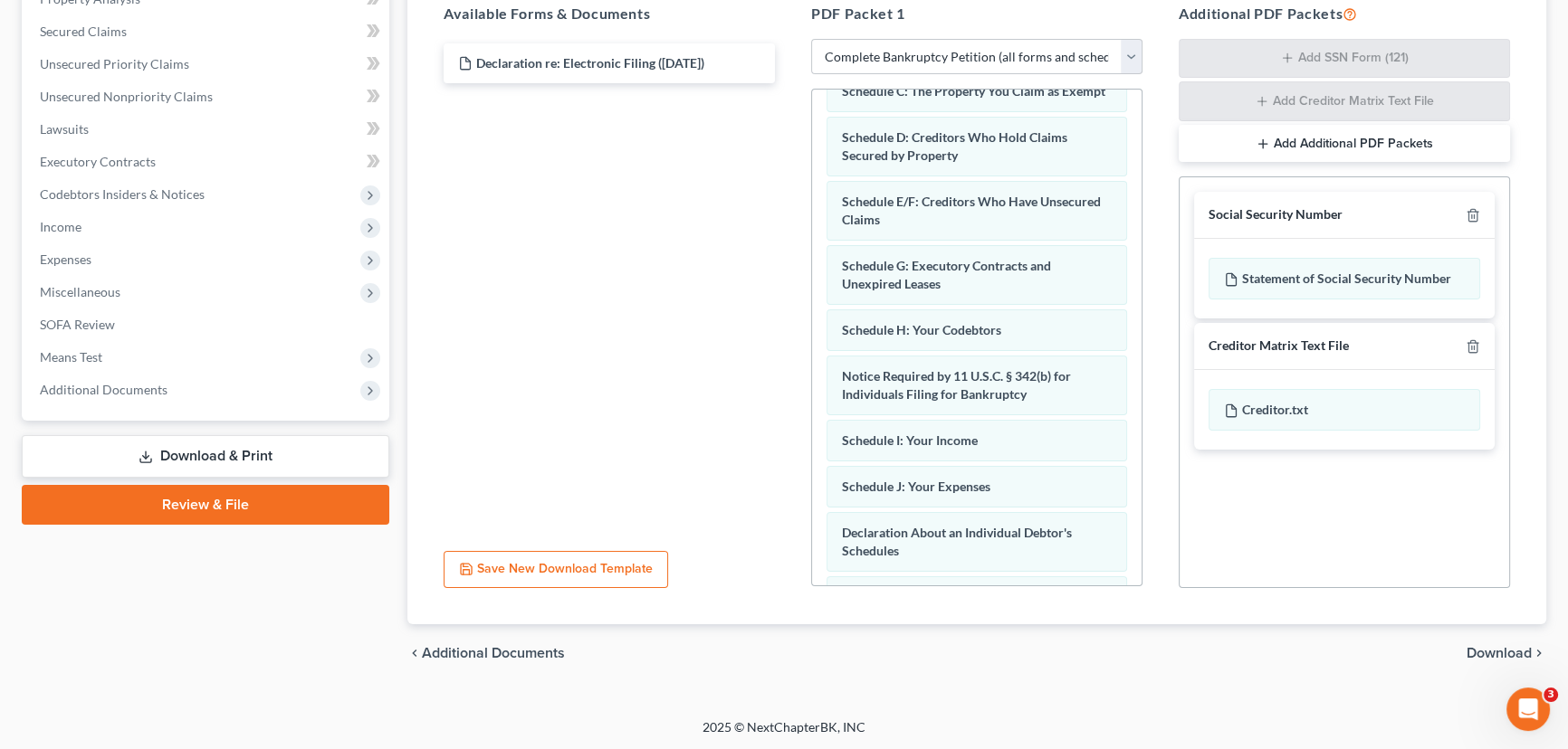
scroll to position [123, 0]
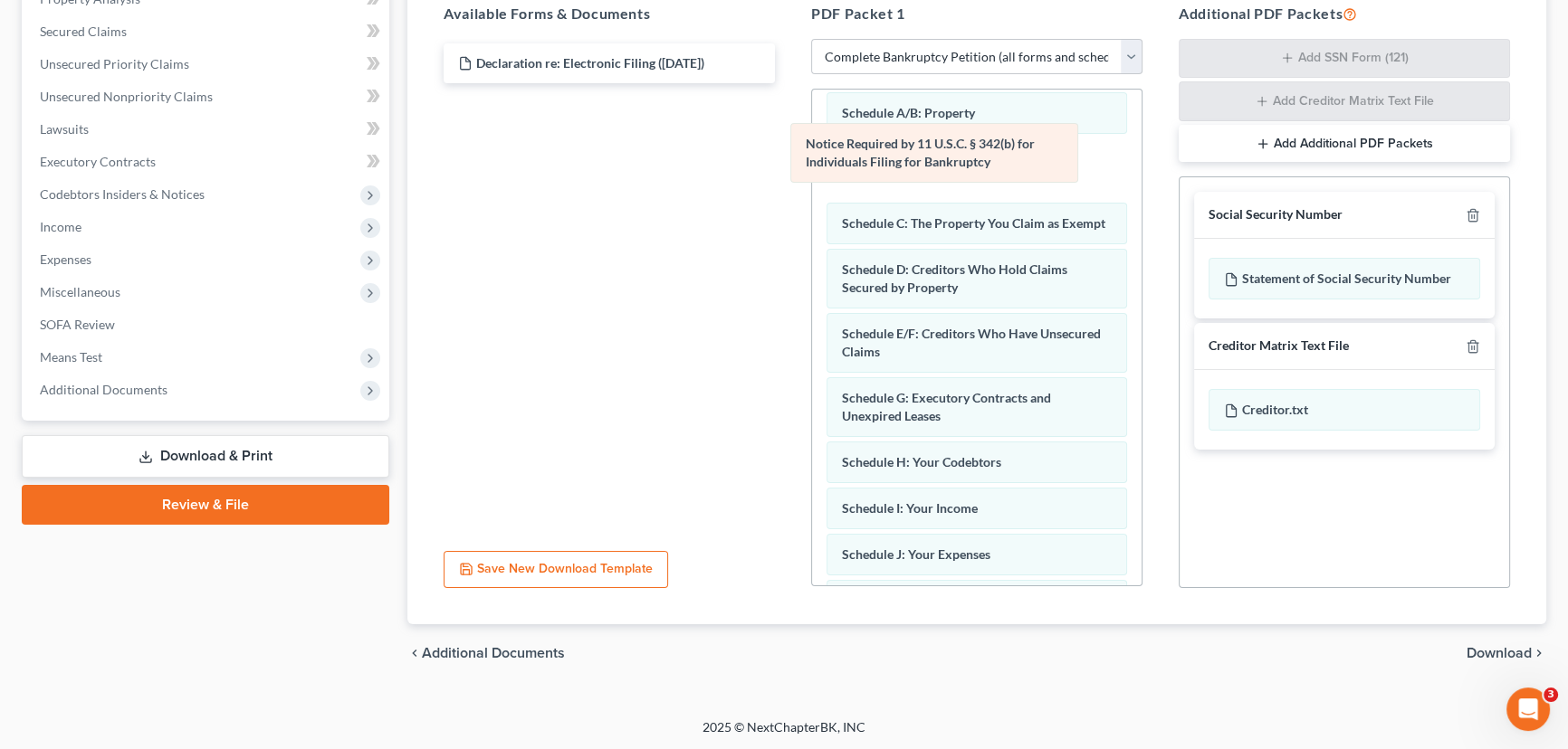
drag, startPoint x: 1023, startPoint y: 474, endPoint x: 987, endPoint y: 158, distance: 318.0
click at [987, 158] on div "Notice Required by 11 U.S.C. § 342(b) for Individuals Filing for Bankruptcy Vol…" at bounding box center [977, 519] width 329 height 1106
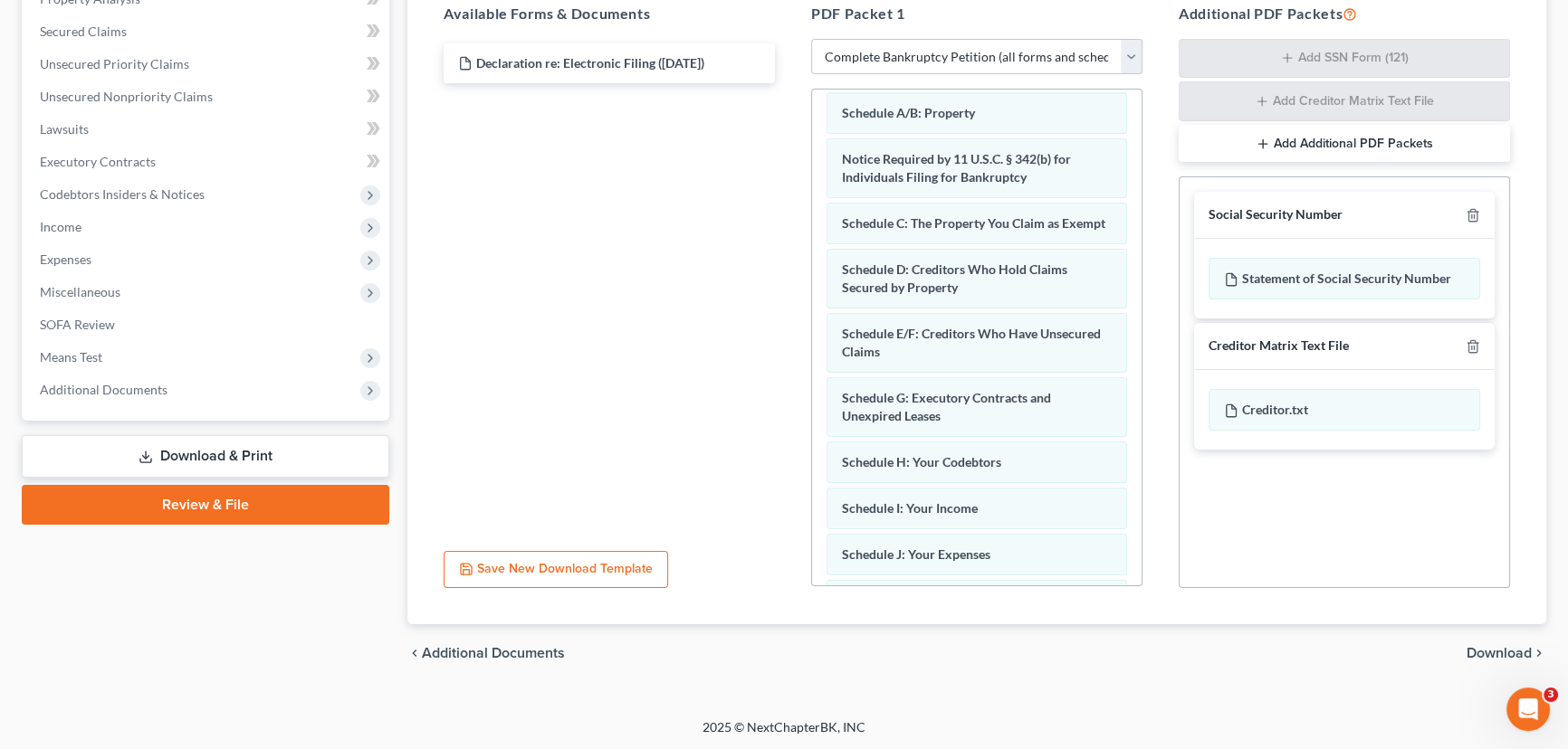
scroll to position [0, 0]
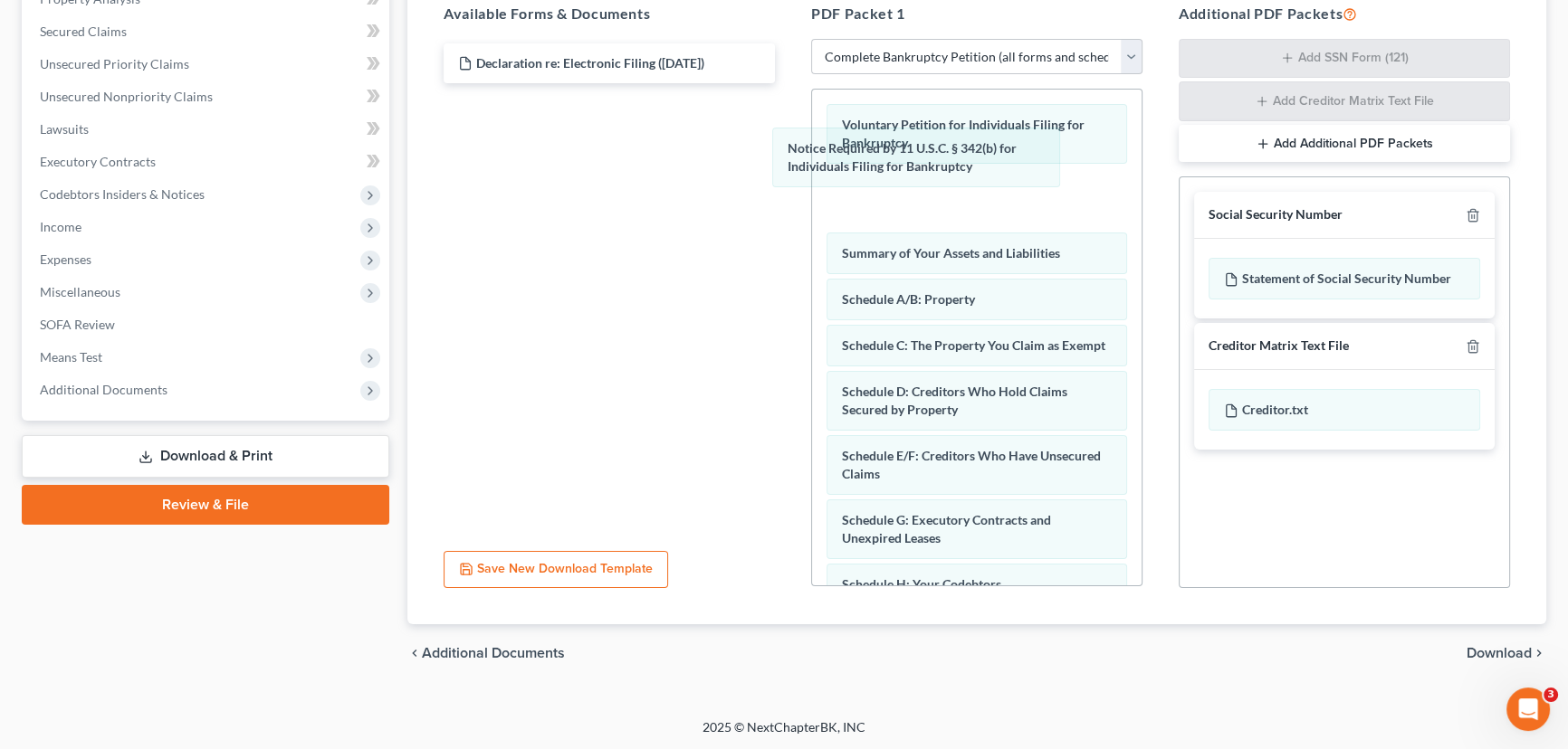
drag, startPoint x: 1041, startPoint y: 294, endPoint x: 1017, endPoint y: 200, distance: 97.0
click at [1006, 184] on div "Notice Required by 11 U.S.C. § 342(b) for Individuals Filing for Bankruptcy Vol…" at bounding box center [977, 642] width 329 height 1106
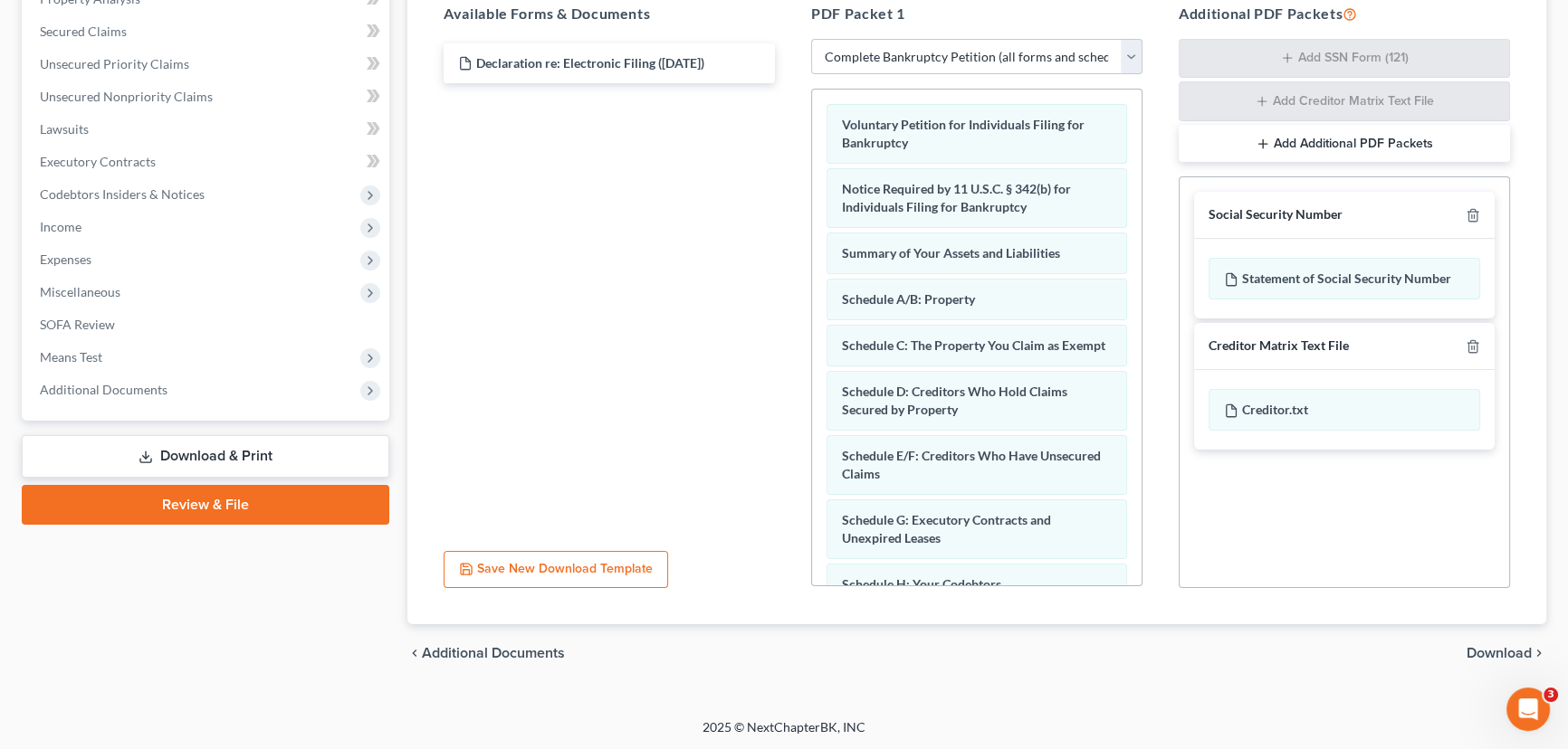
click at [1510, 648] on span "Download" at bounding box center [1498, 654] width 65 height 15
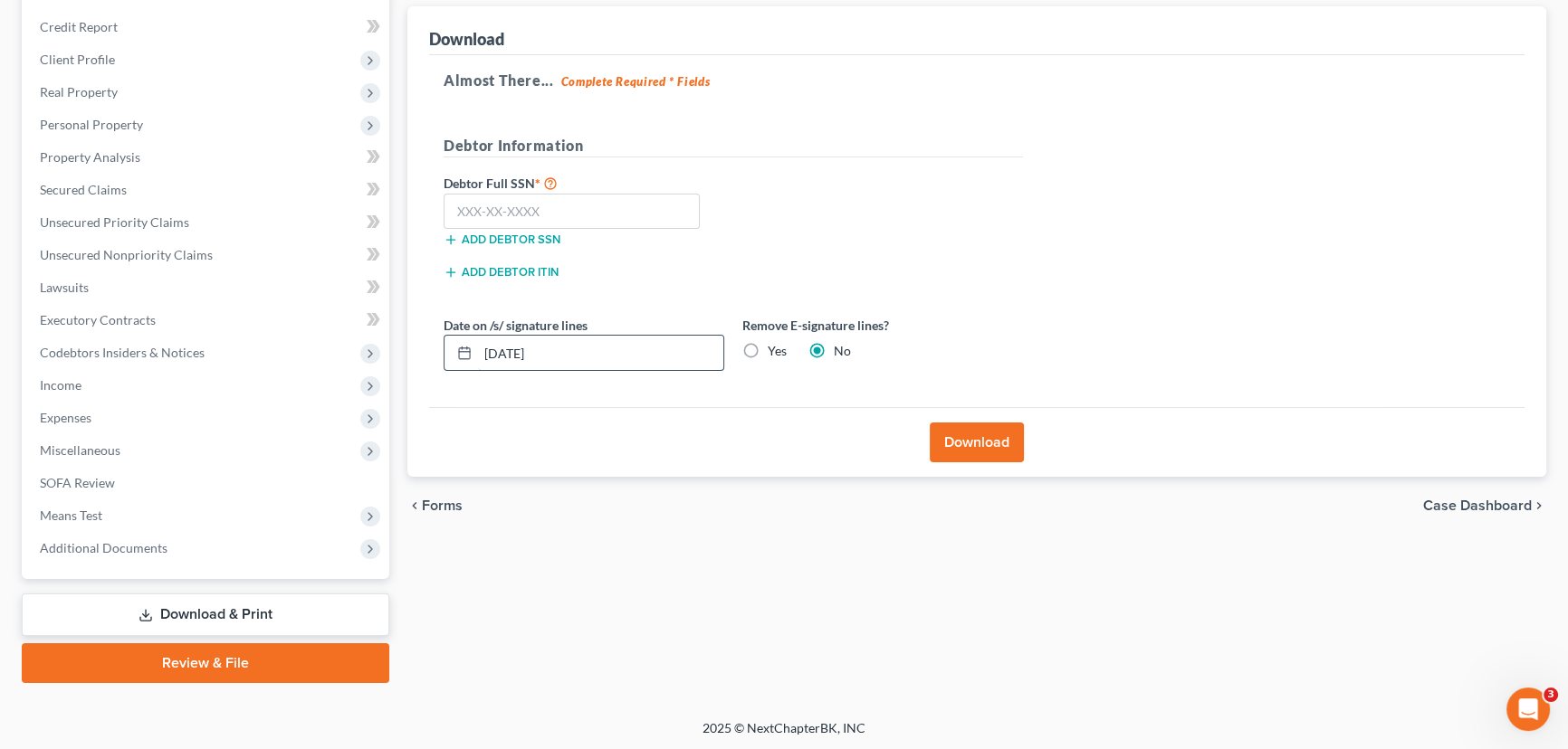
click at [506, 353] on input "[DATE]" at bounding box center [601, 353] width 245 height 35
type input "[DATE]"
click at [649, 215] on input "text" at bounding box center [572, 212] width 256 height 37
type input "282-84-5687"
click at [979, 437] on button "Download" at bounding box center [976, 443] width 94 height 40
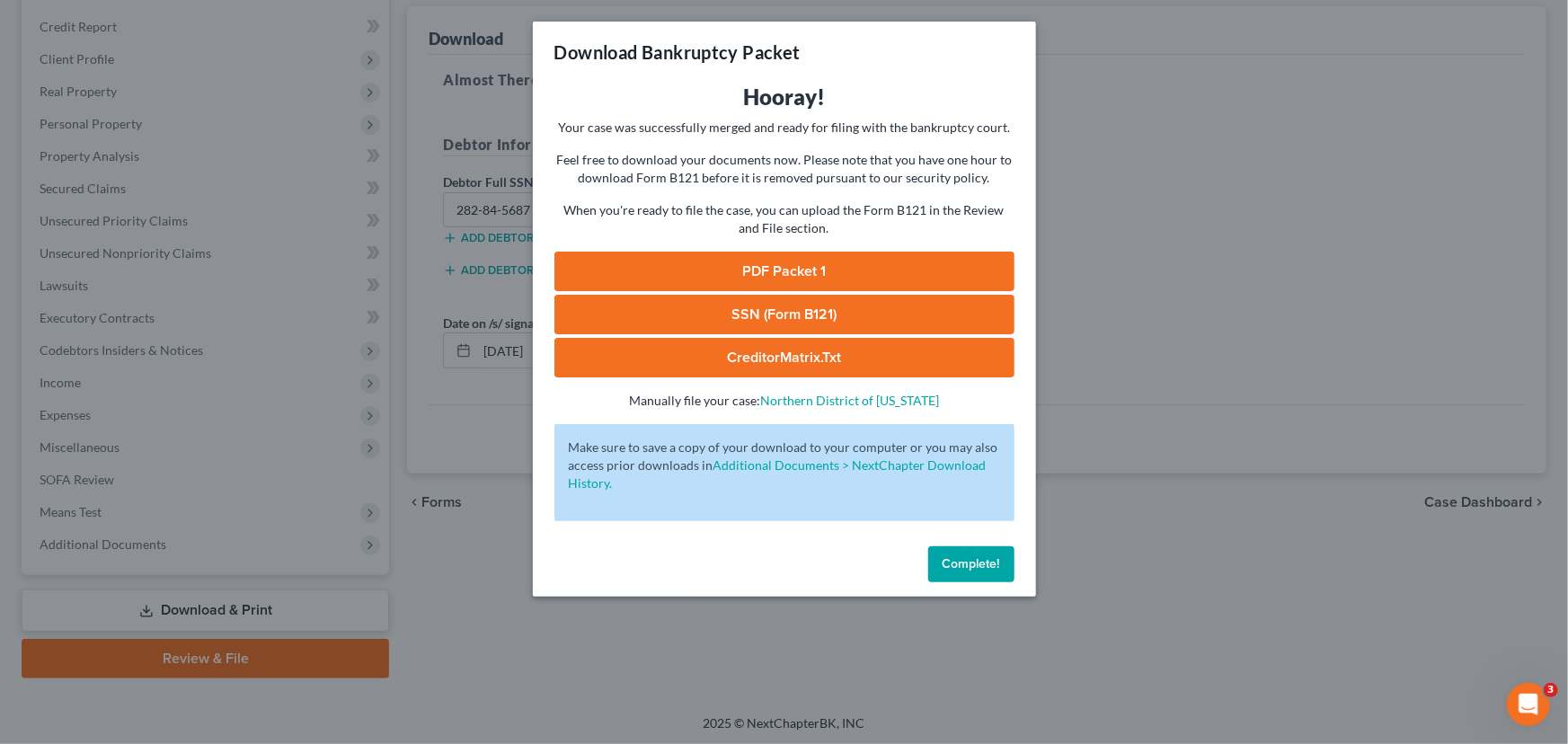
click at [766, 274] on link "PDF Packet 1" at bounding box center [784, 272] width 460 height 40
